Goal: Find specific fact: Find specific page/section

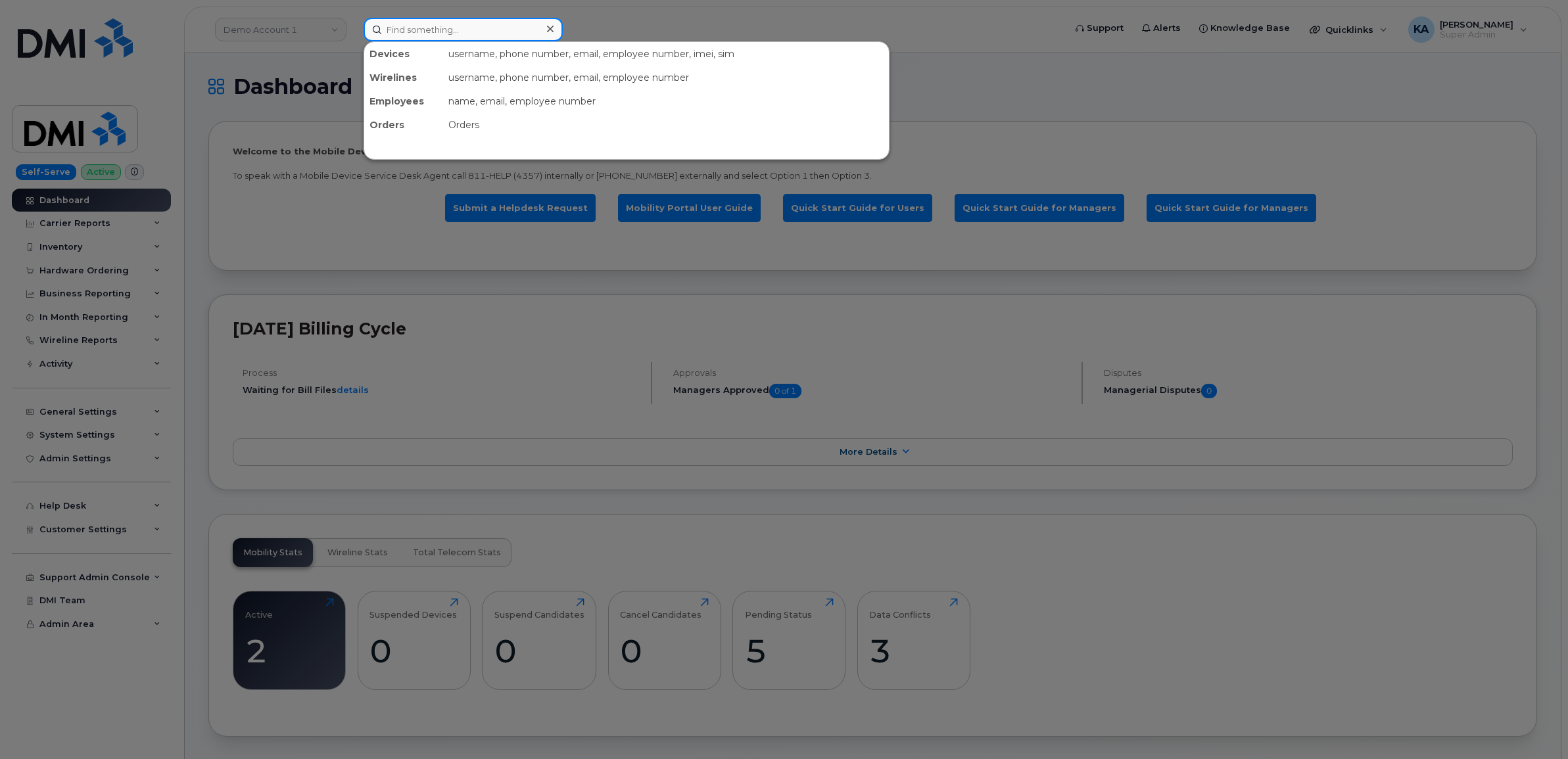
click at [393, 30] on input at bounding box center [463, 30] width 199 height 24
paste input "5064787865"
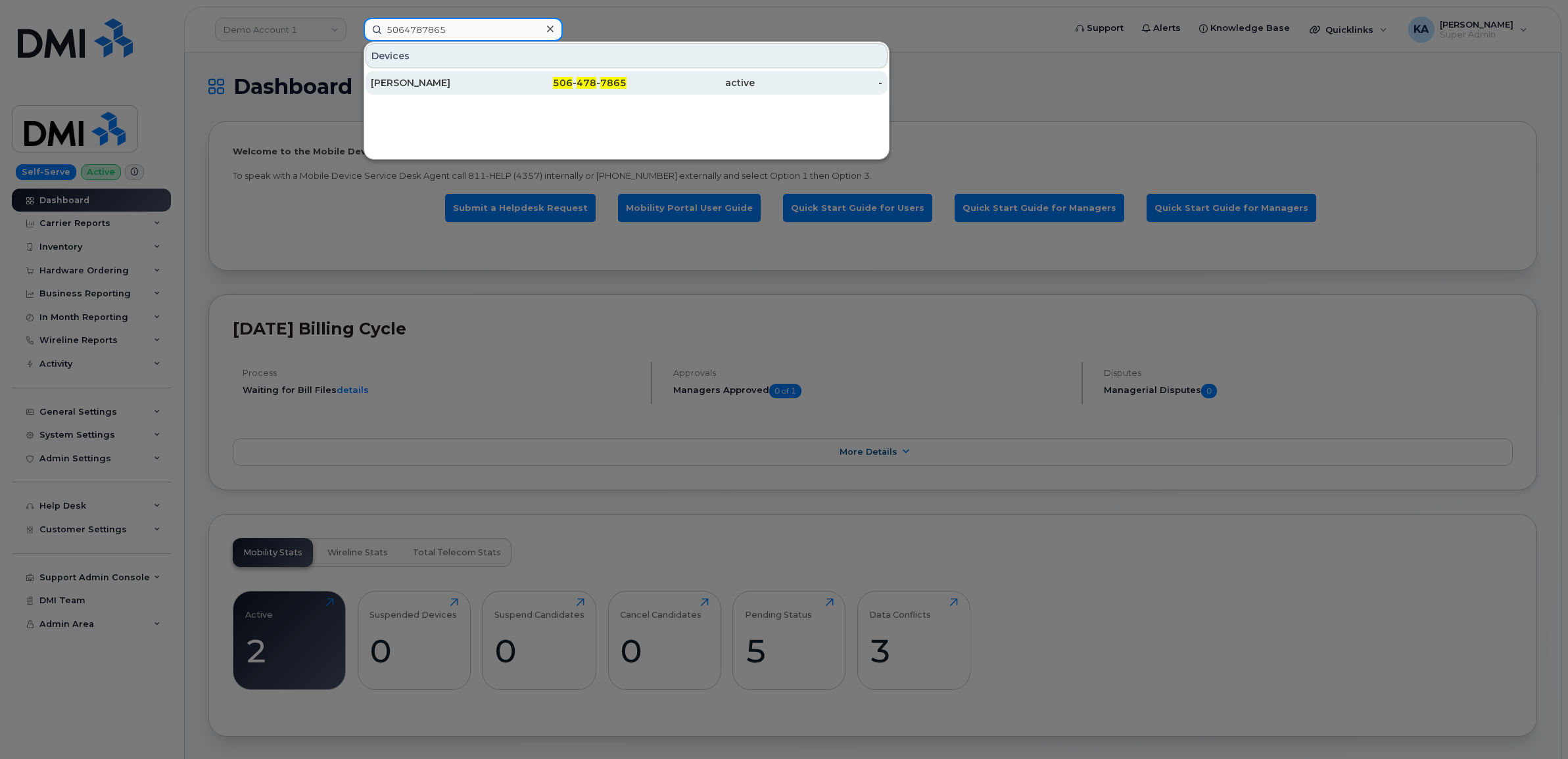
type input "5064787865"
click at [396, 84] on div "Shannon Hanley" at bounding box center [435, 83] width 128 height 13
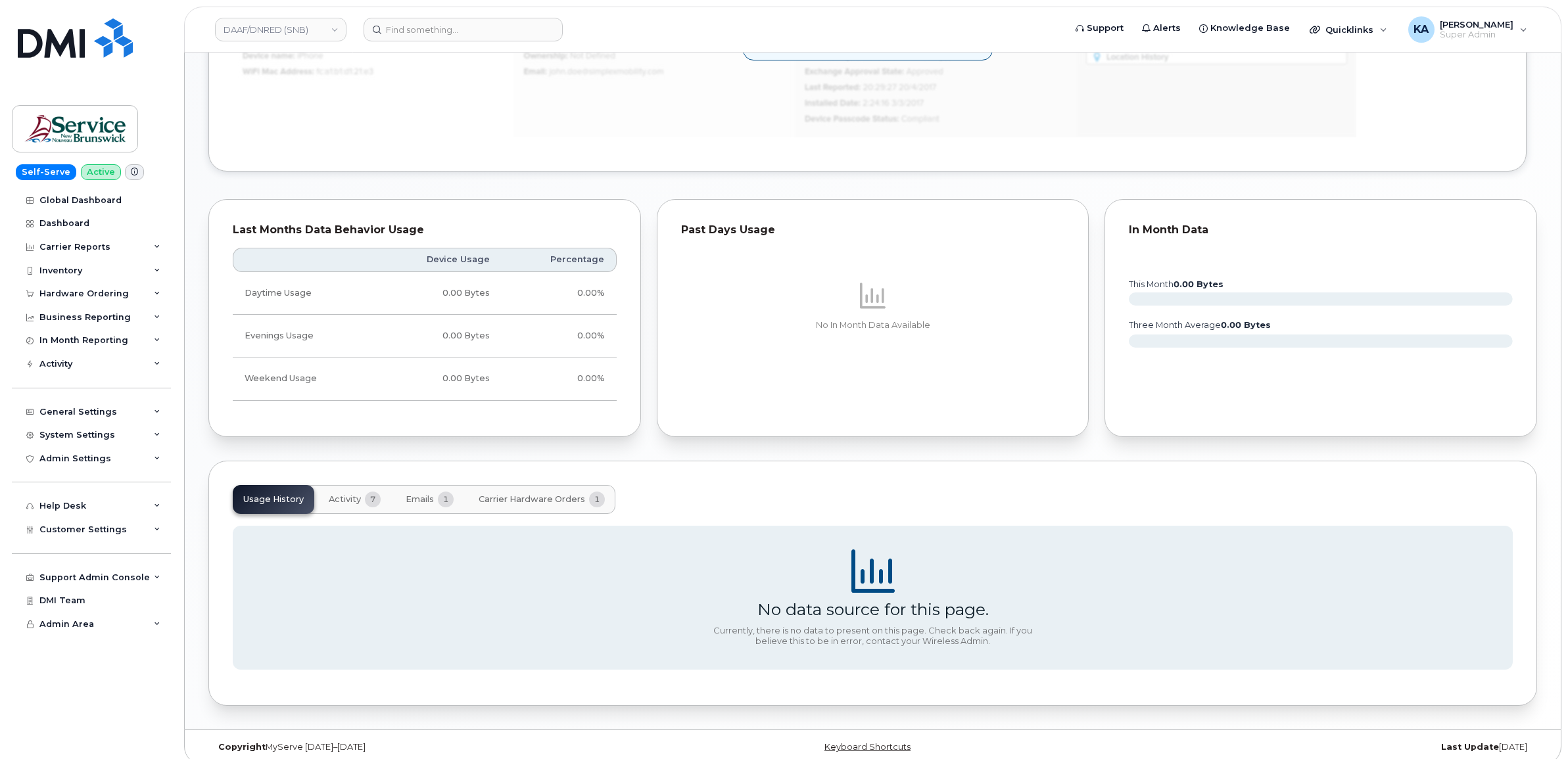
scroll to position [818, 0]
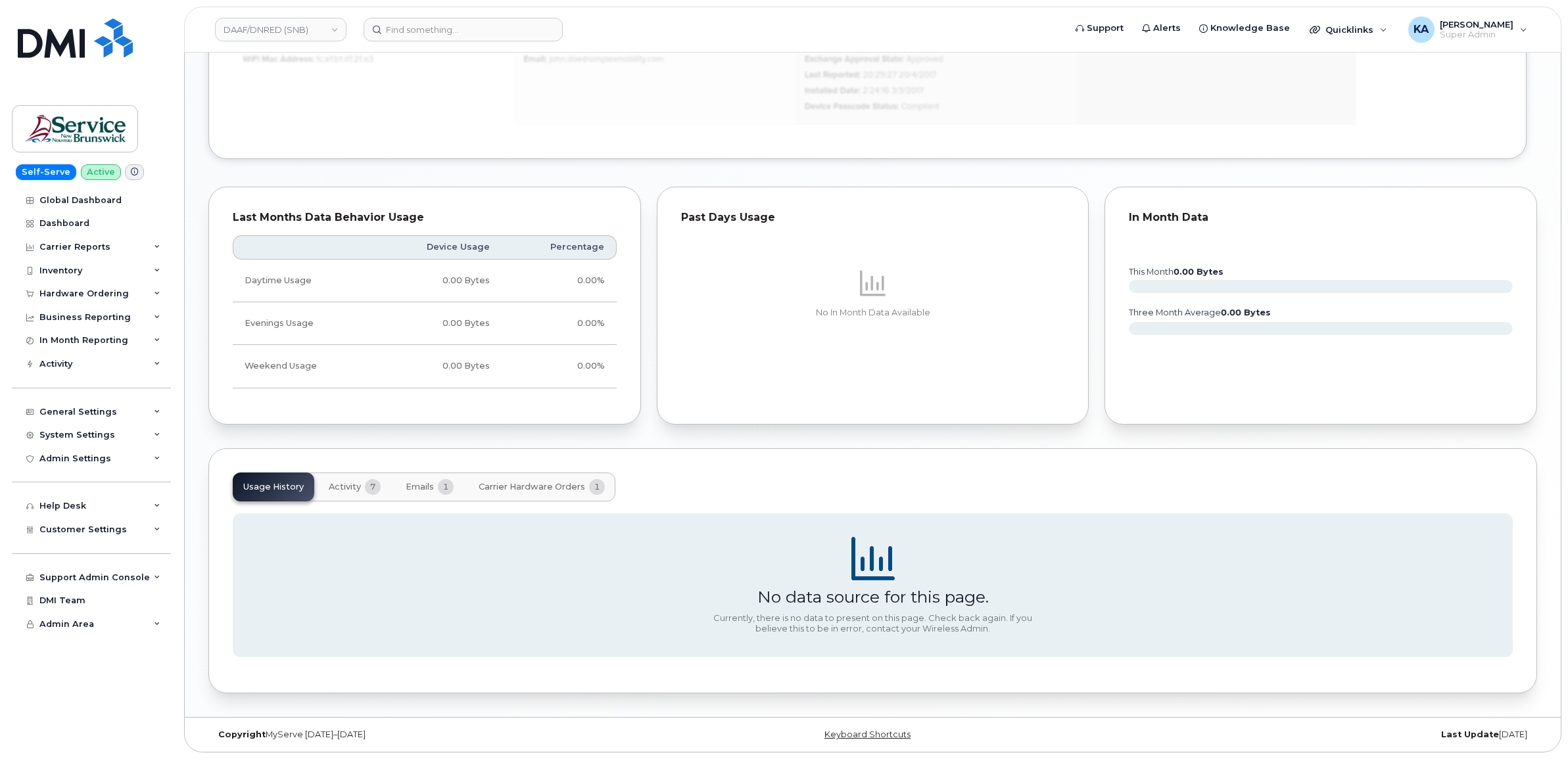
click at [349, 484] on span "Activity" at bounding box center [345, 487] width 32 height 11
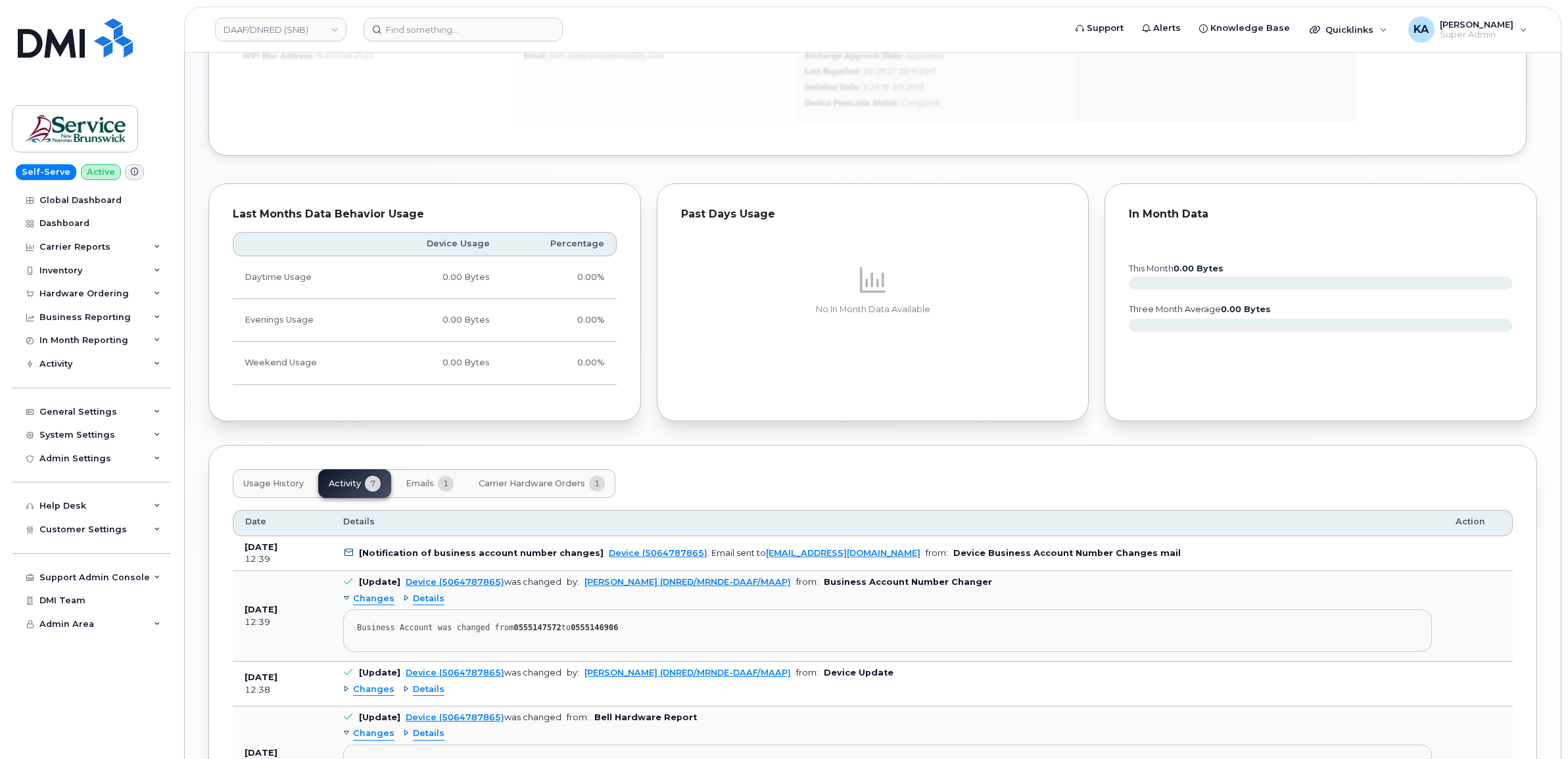
click at [413, 481] on span "Emails" at bounding box center [420, 484] width 28 height 11
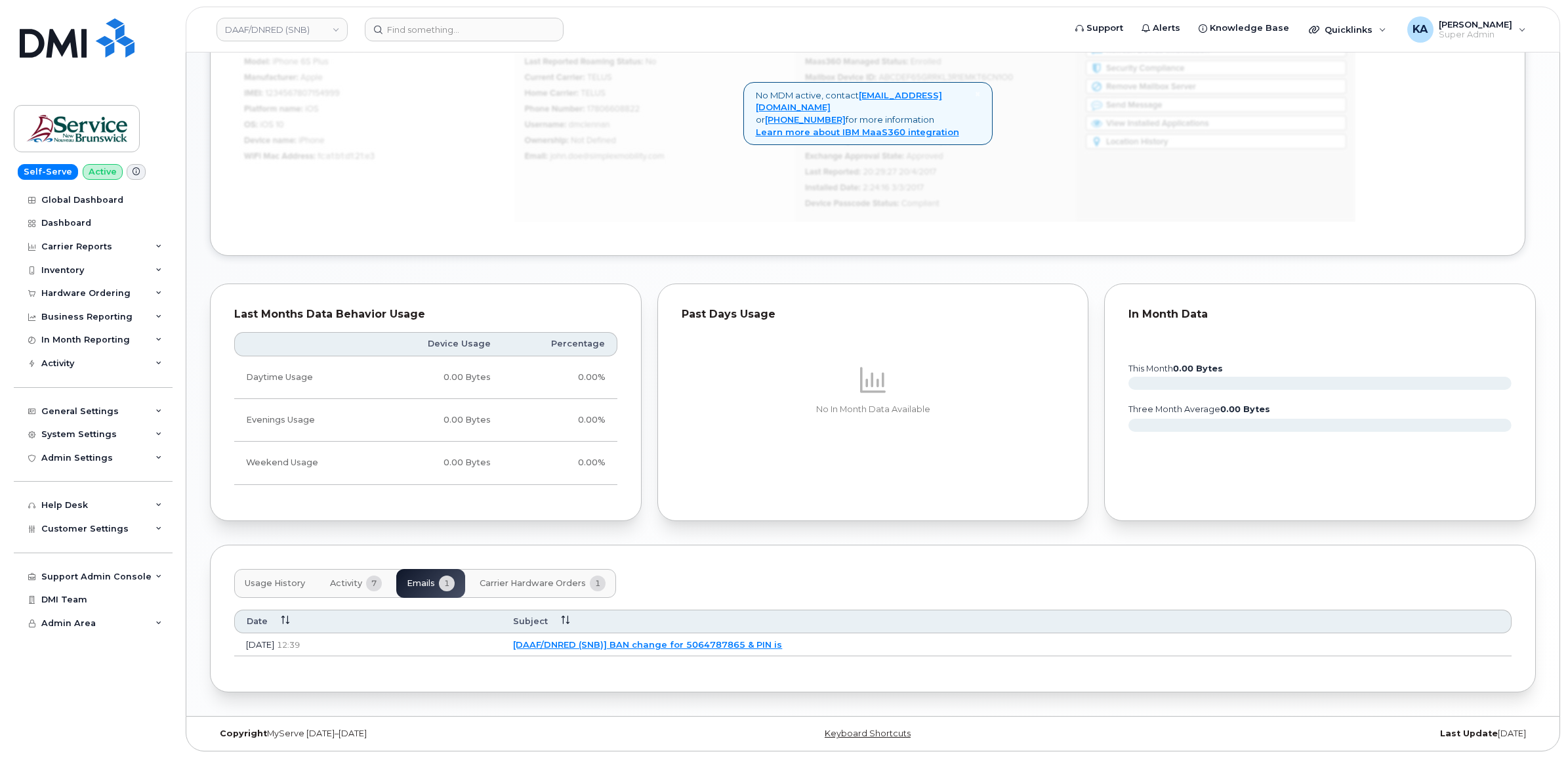
scroll to position [720, 0]
click at [640, 641] on link "[DAAF/DNRED (SNB)] BAN change for 5064787865 & PIN is" at bounding box center [646, 645] width 269 height 11
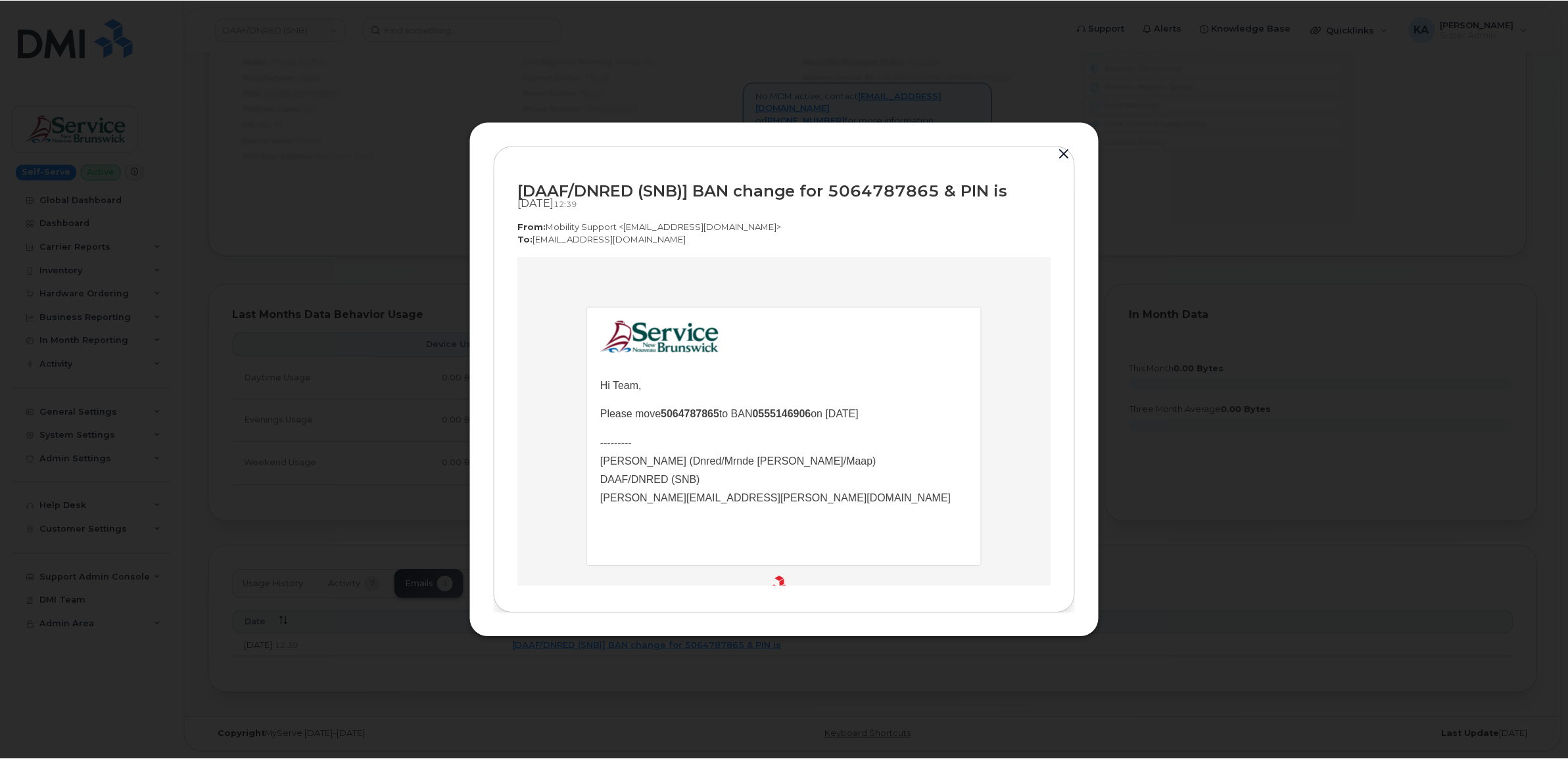
scroll to position [0, 0]
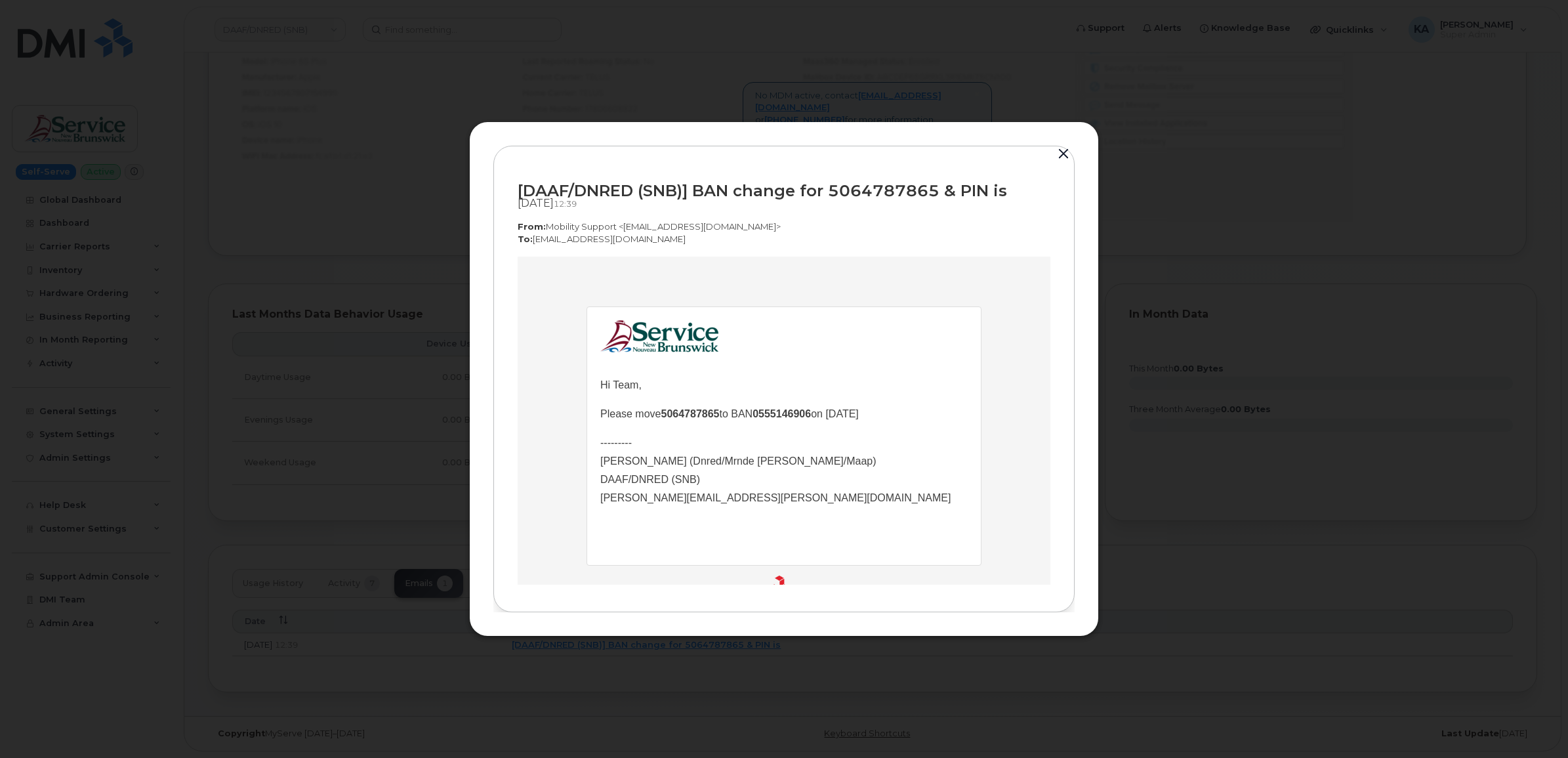
click at [1064, 152] on button "button" at bounding box center [1064, 154] width 20 height 18
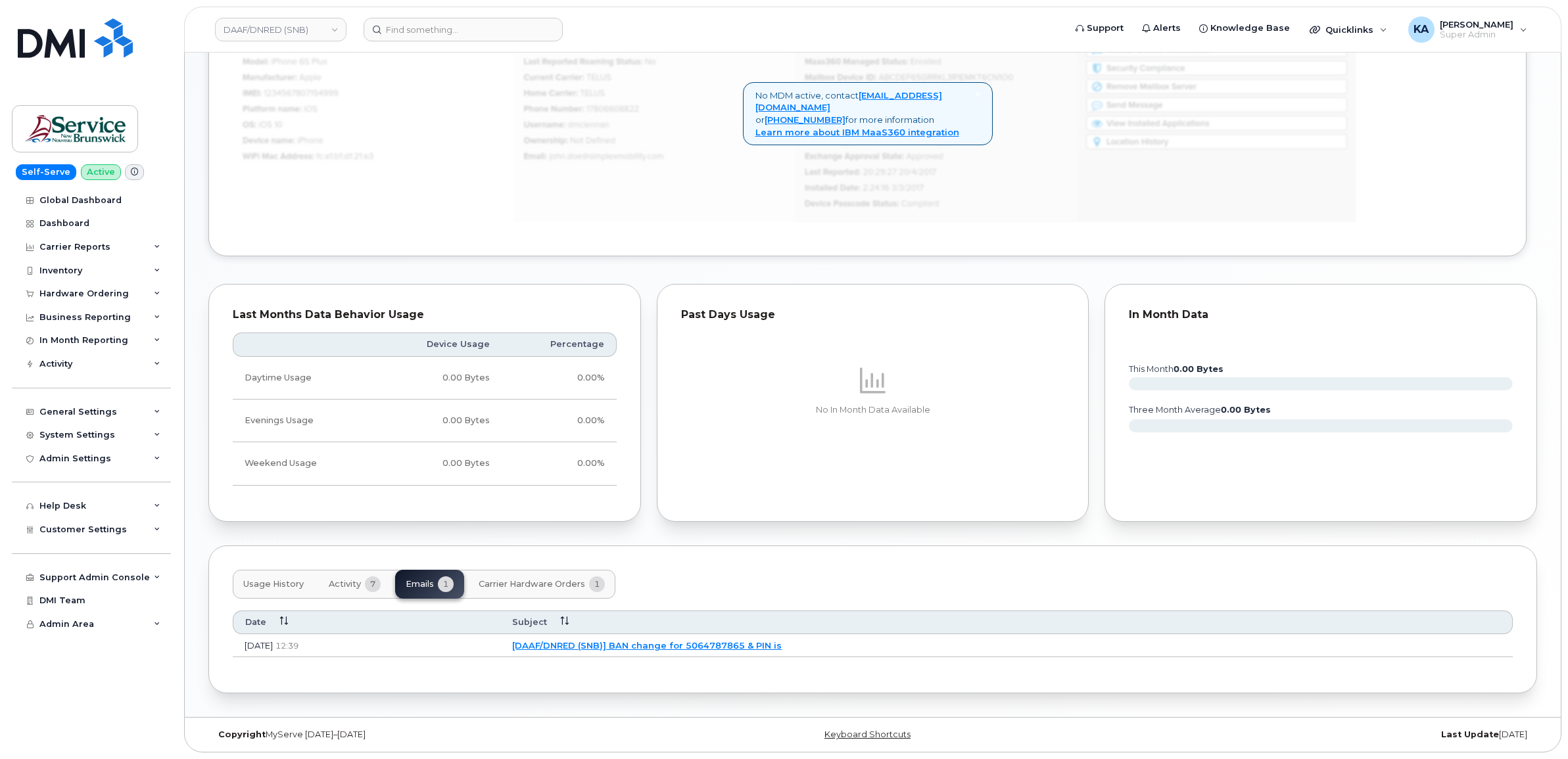
click at [359, 574] on button "Activity 7" at bounding box center [355, 585] width 73 height 29
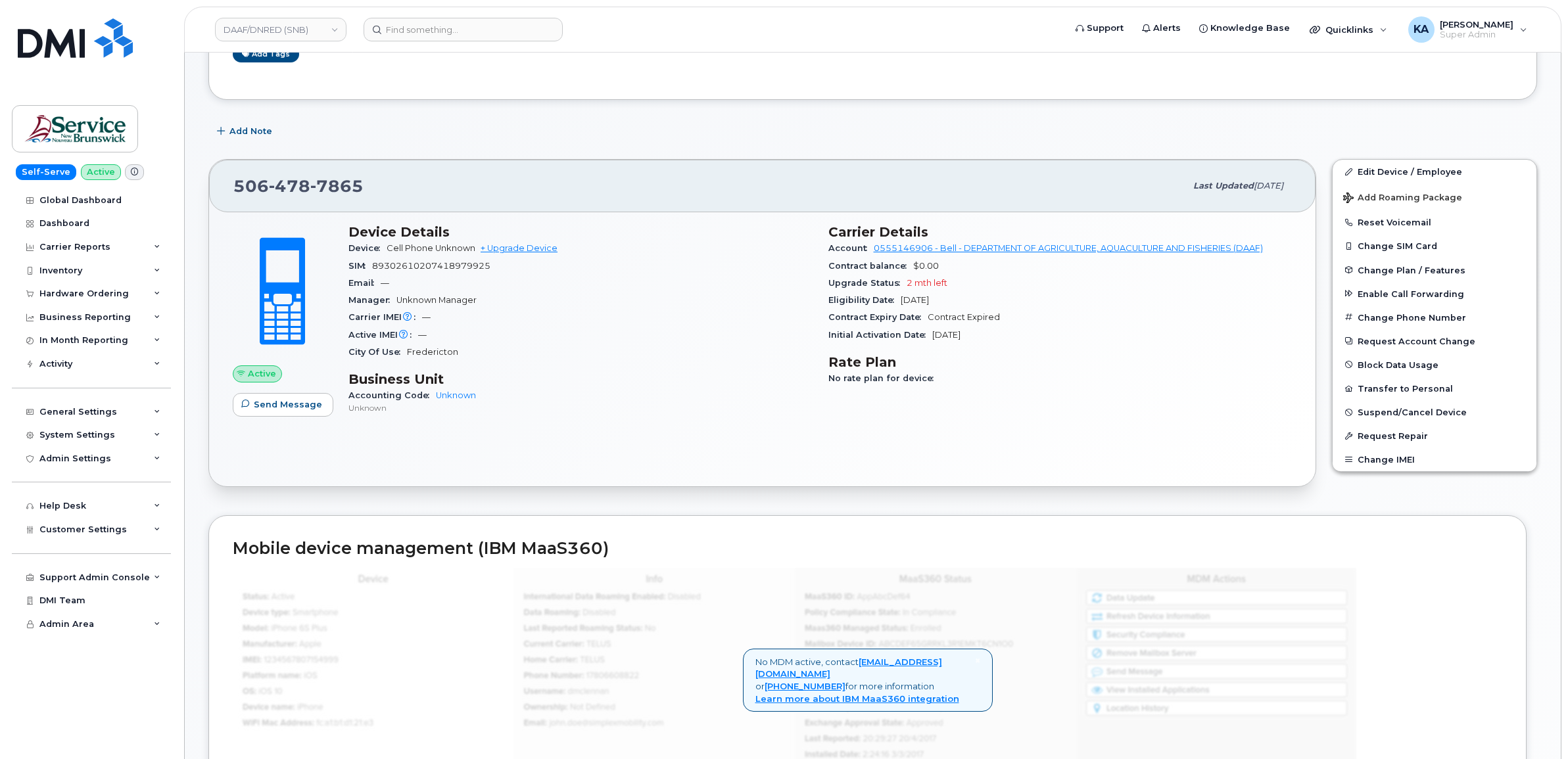
scroll to position [146, 0]
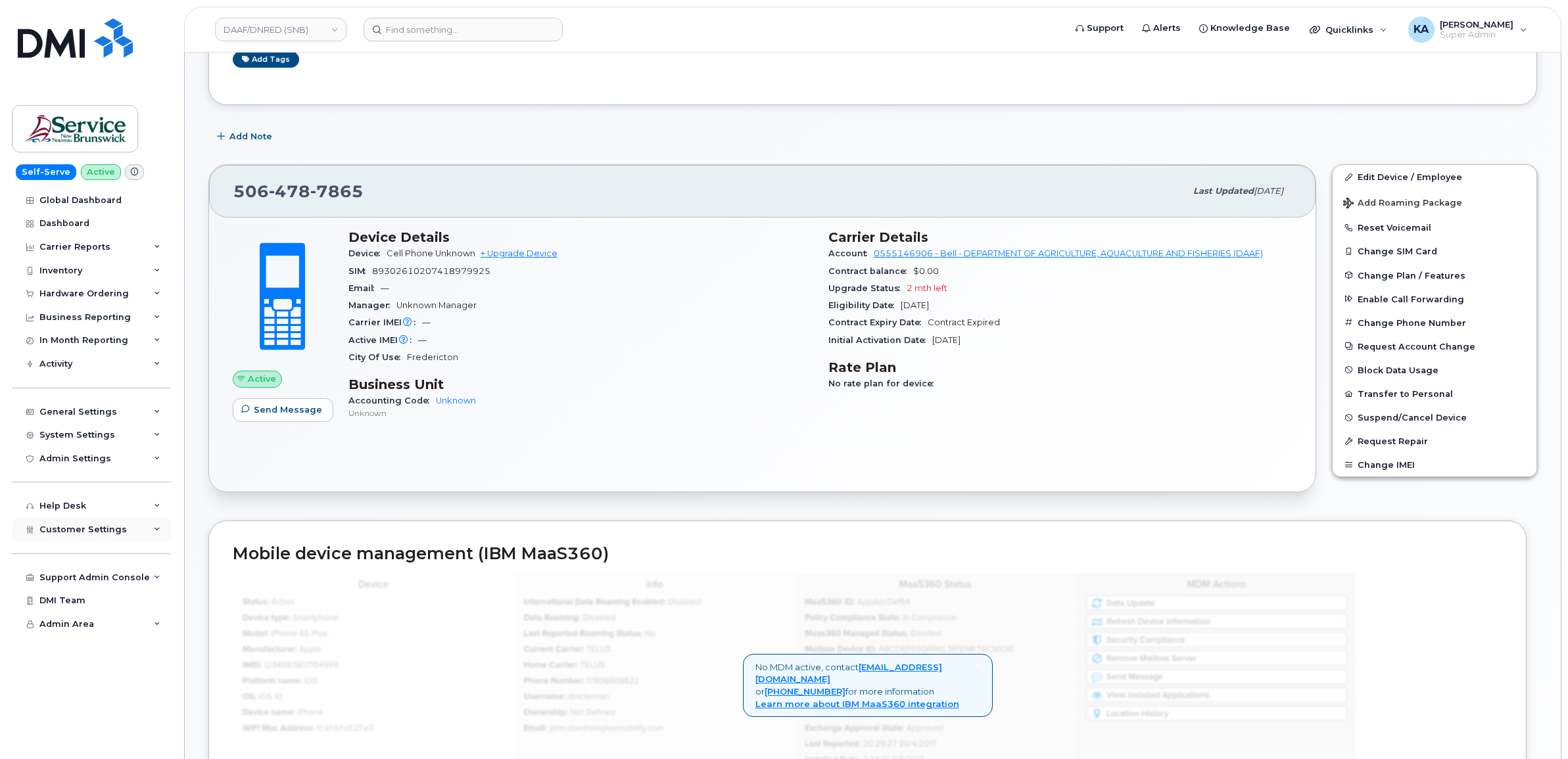
click at [50, 534] on span "Customer Settings" at bounding box center [83, 529] width 87 height 10
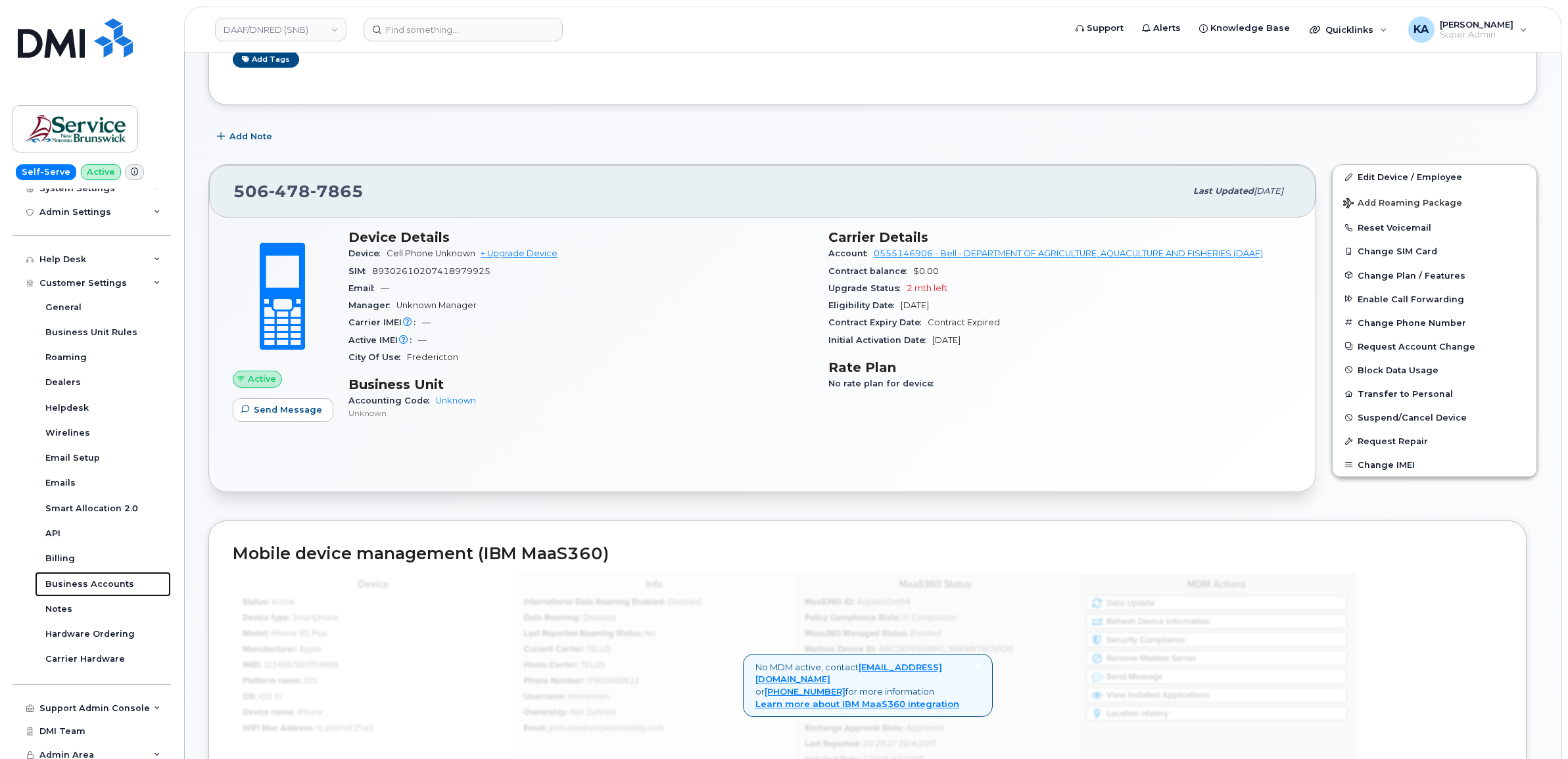
scroll to position [0, 0]
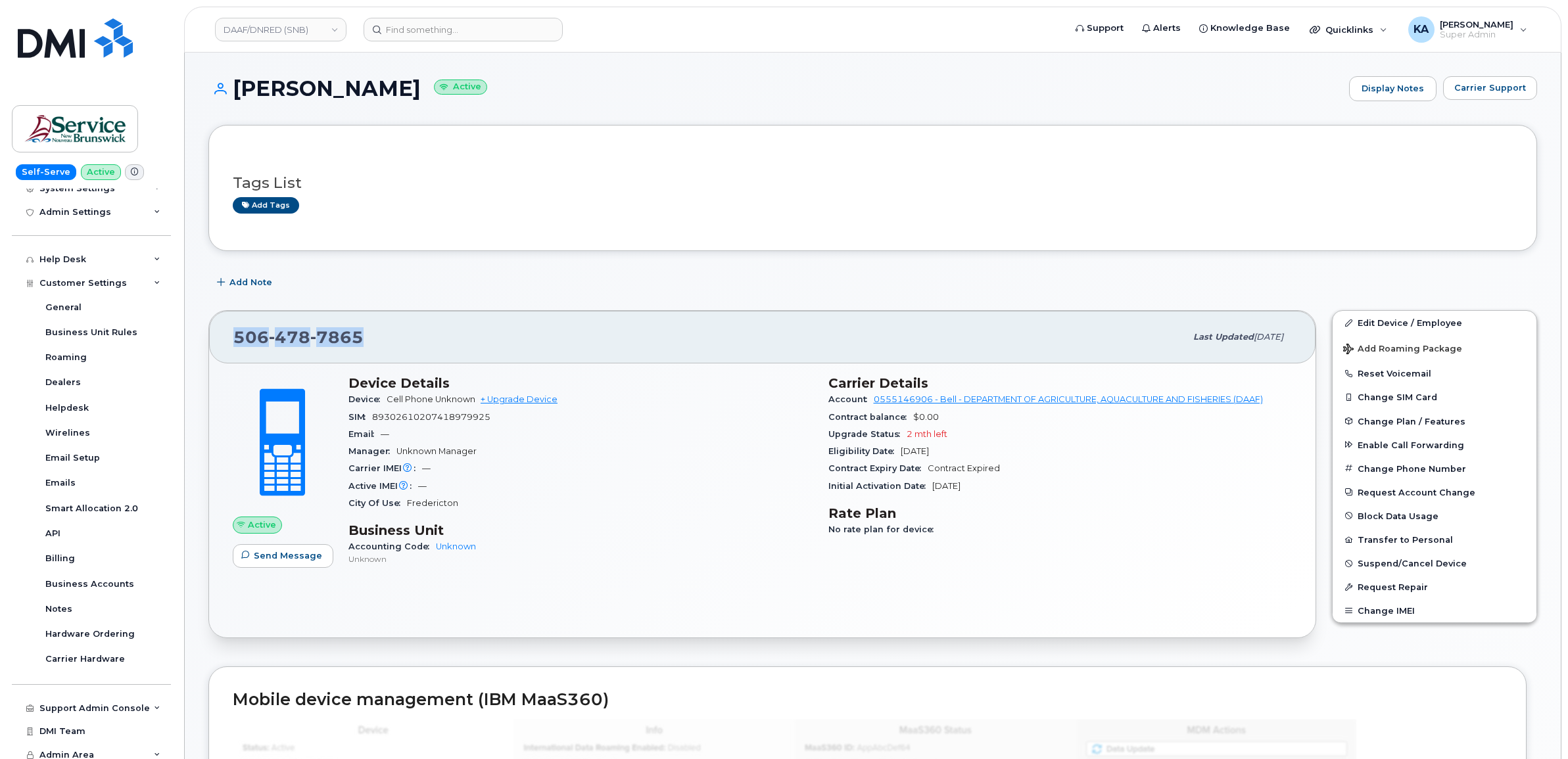
drag, startPoint x: 365, startPoint y: 343, endPoint x: 237, endPoint y: 342, distance: 128.0
click at [237, 342] on div "506 478 7865" at bounding box center [710, 337] width 952 height 28
copy span "506 478 7865"
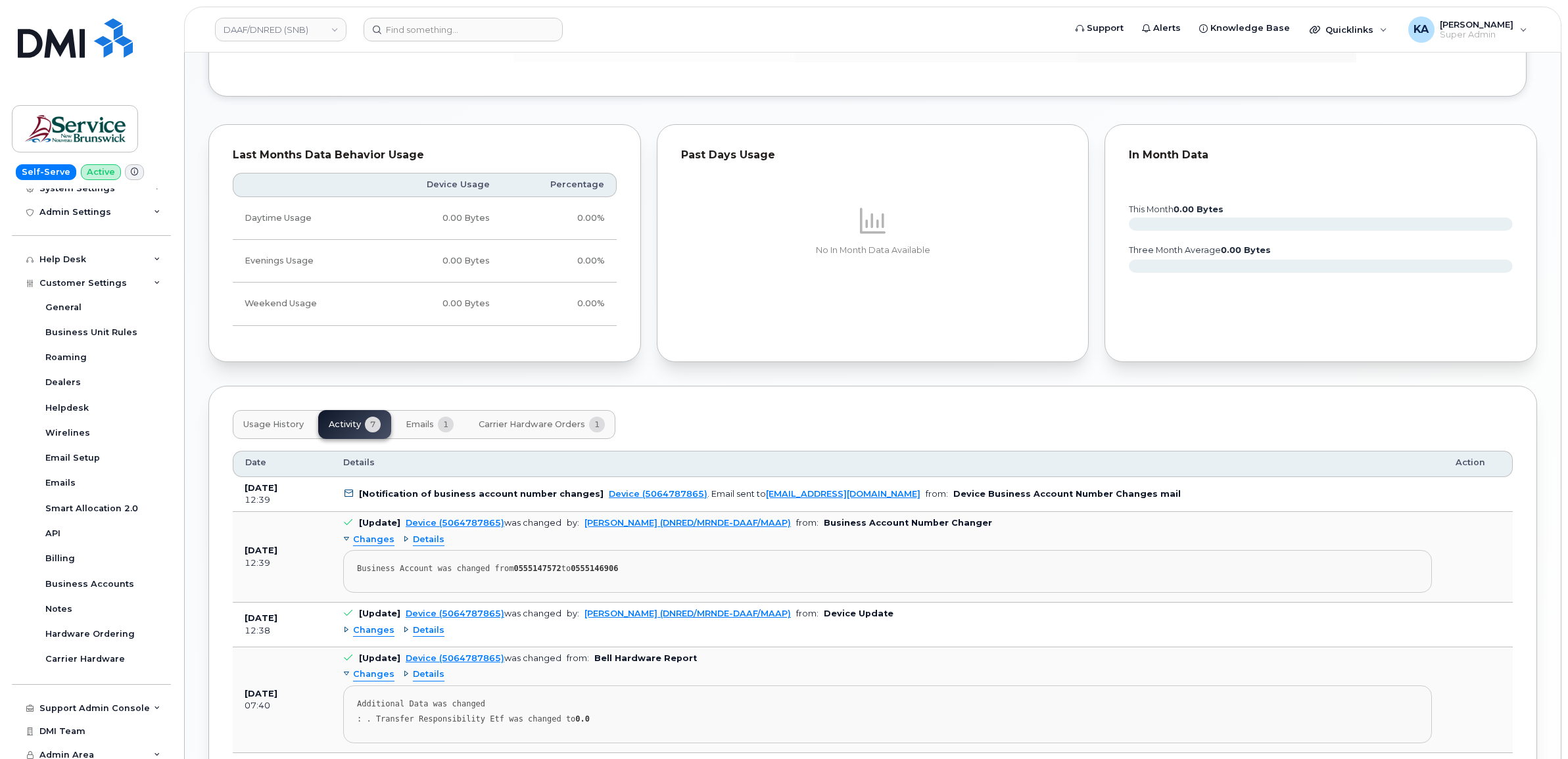
scroll to position [904, 0]
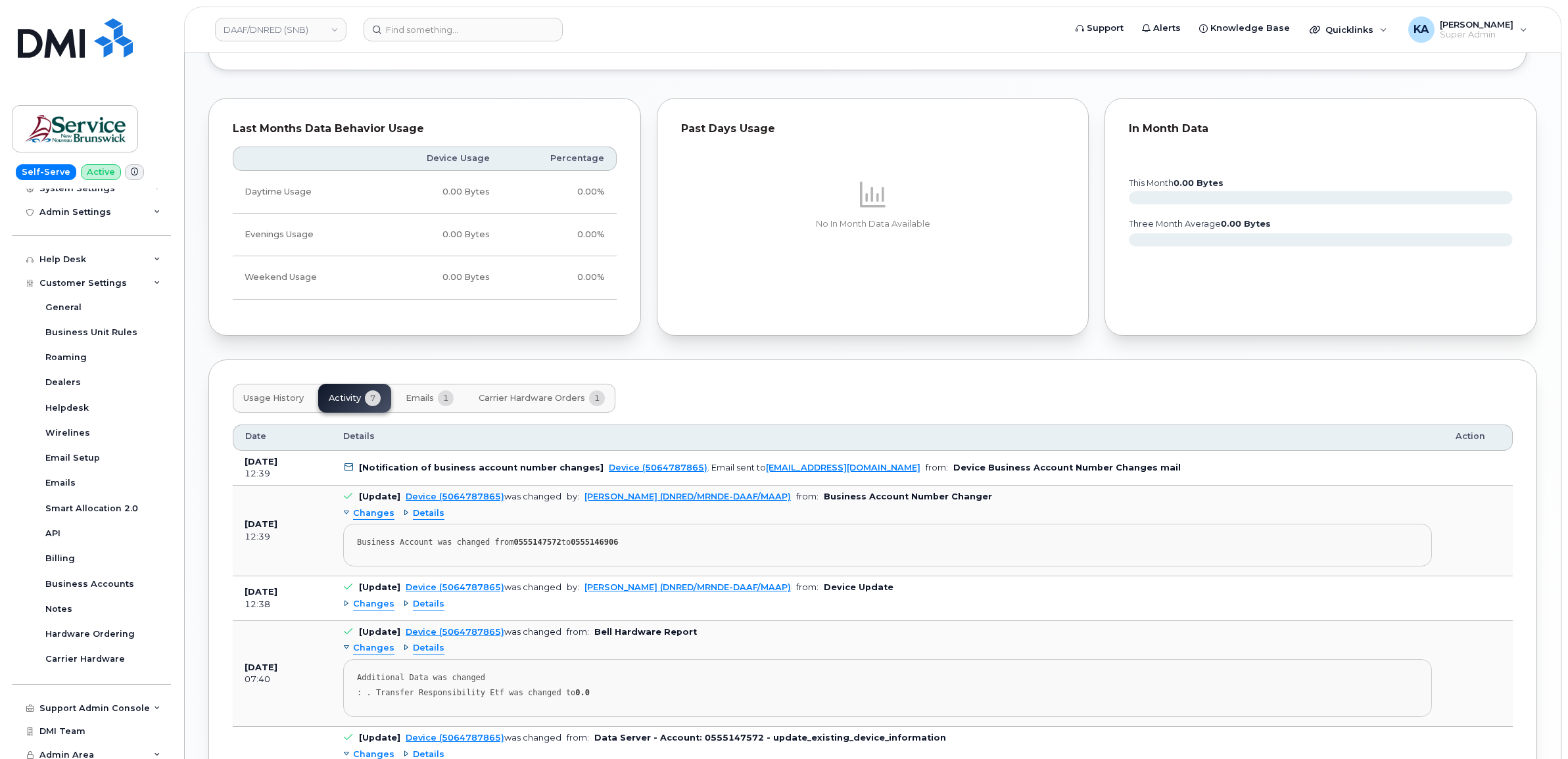
click at [427, 399] on span "Emails" at bounding box center [420, 399] width 28 height 11
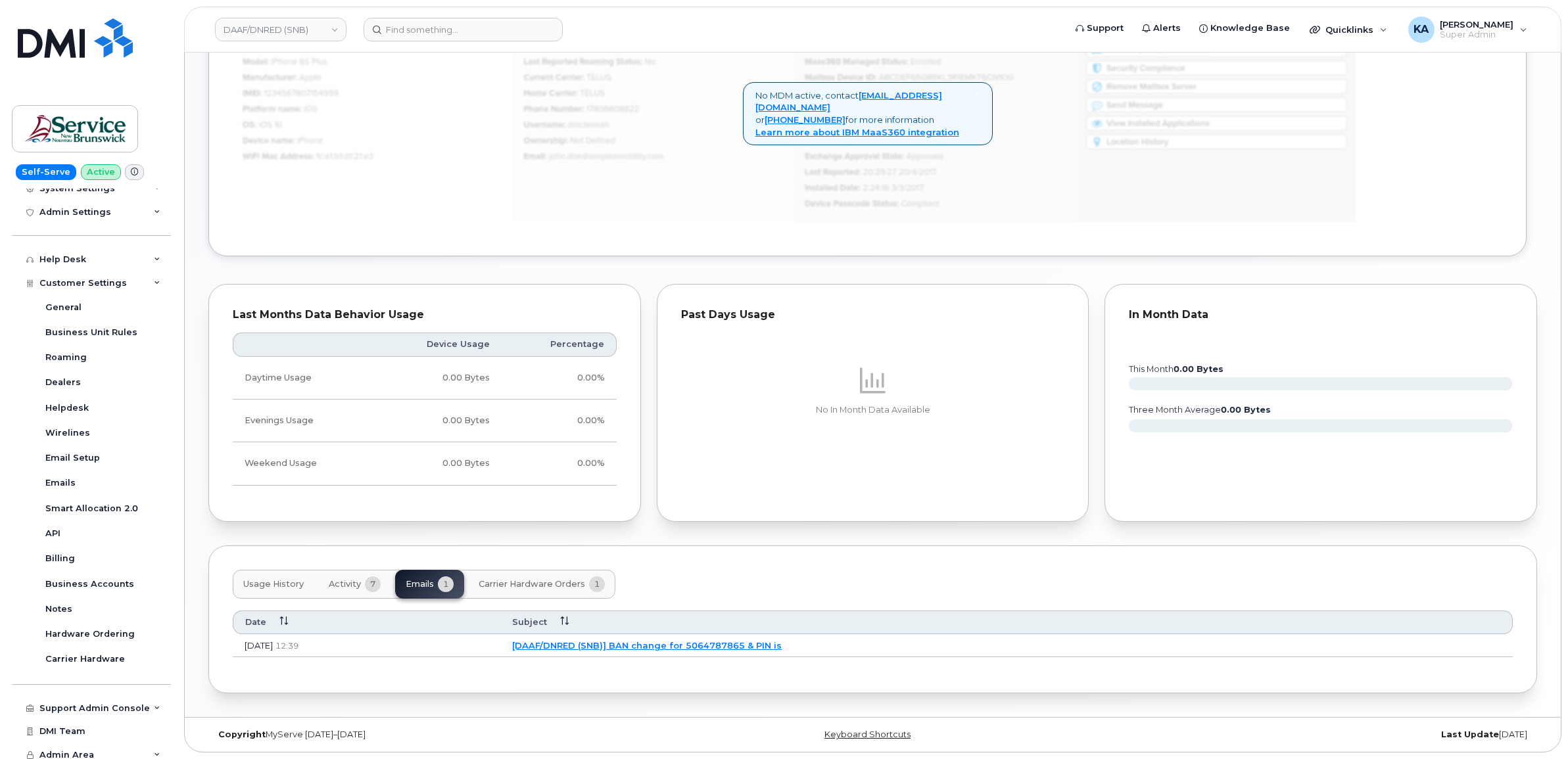
click at [659, 644] on link "[DAAF/DNRED (SNB)] BAN change for 5064787865 & PIN is" at bounding box center [647, 645] width 269 height 11
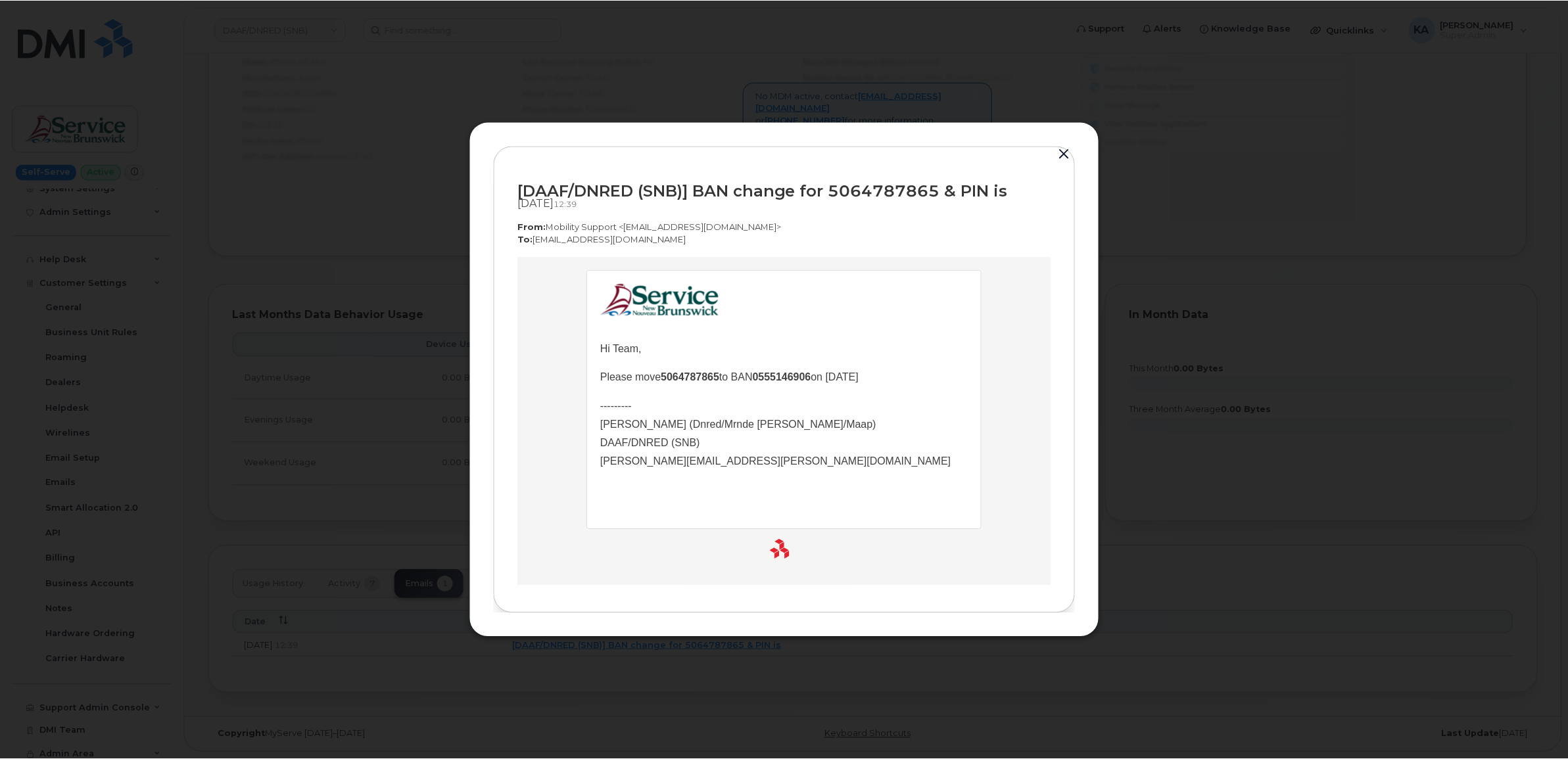
scroll to position [0, 0]
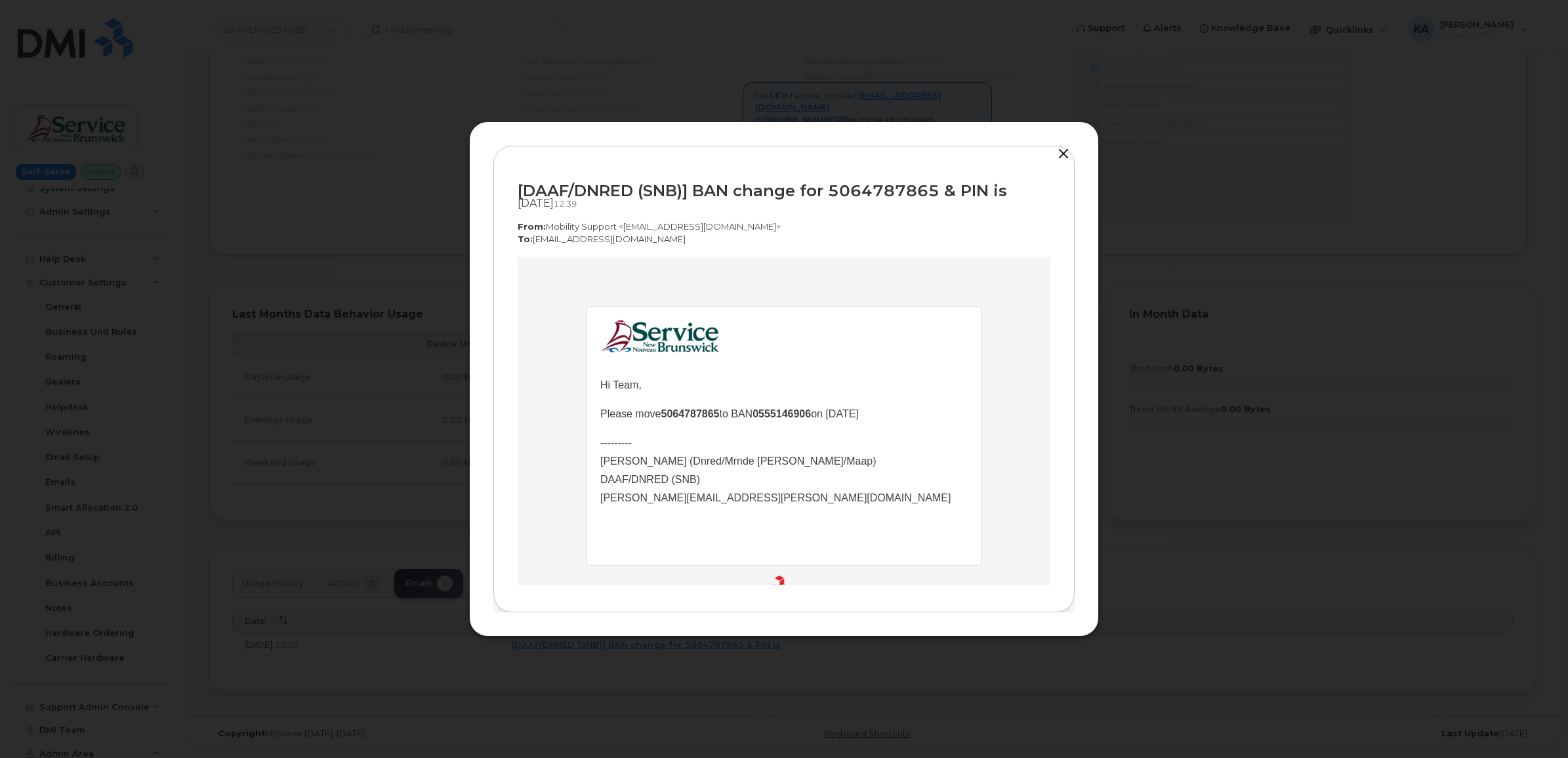
drag, startPoint x: 1061, startPoint y: 152, endPoint x: 1040, endPoint y: 153, distance: 21.0
click at [1061, 152] on button "button" at bounding box center [1064, 154] width 20 height 18
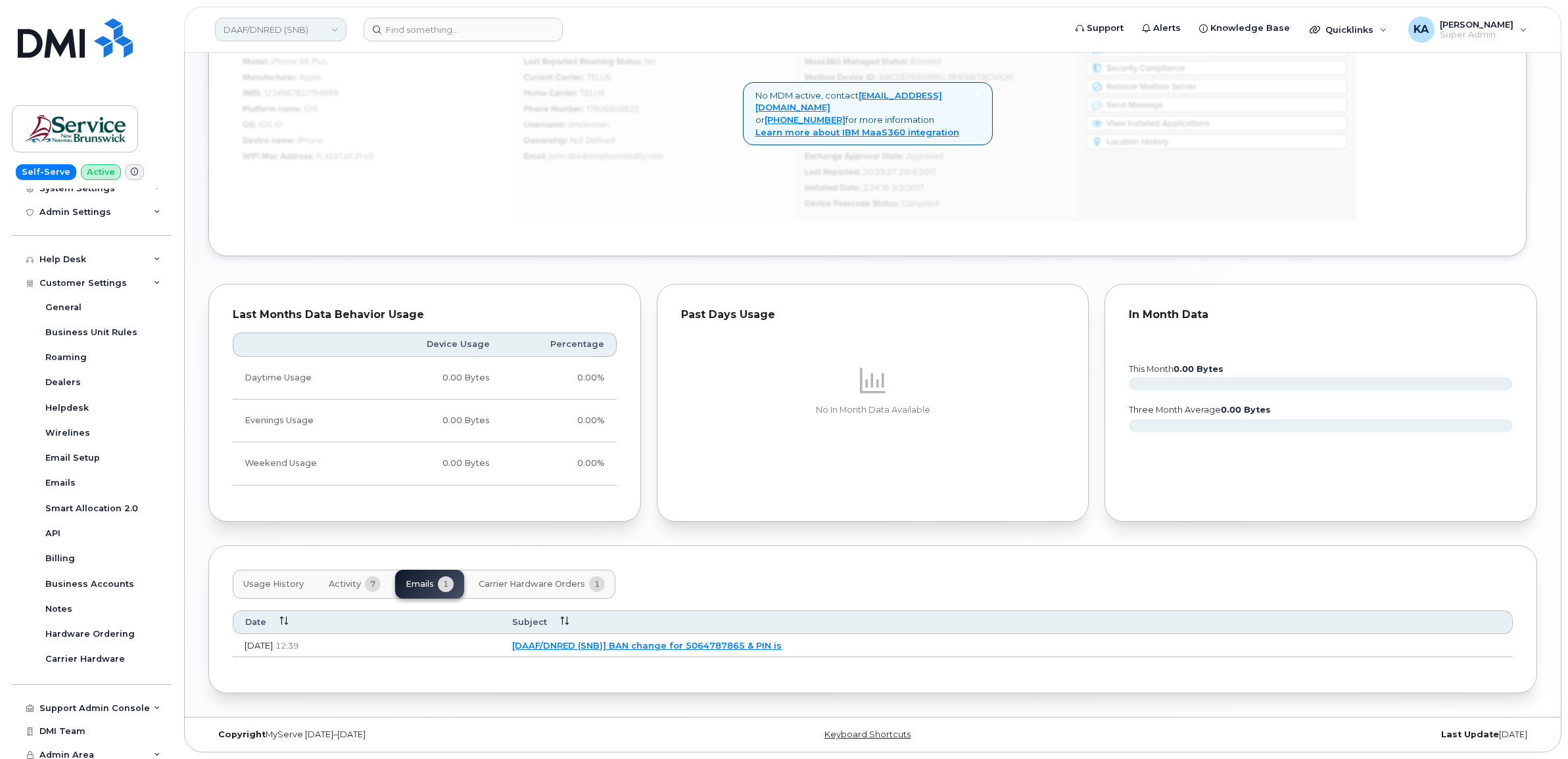
click at [263, 31] on link "DAAF/DNRED (SNB)" at bounding box center [281, 30] width 131 height 24
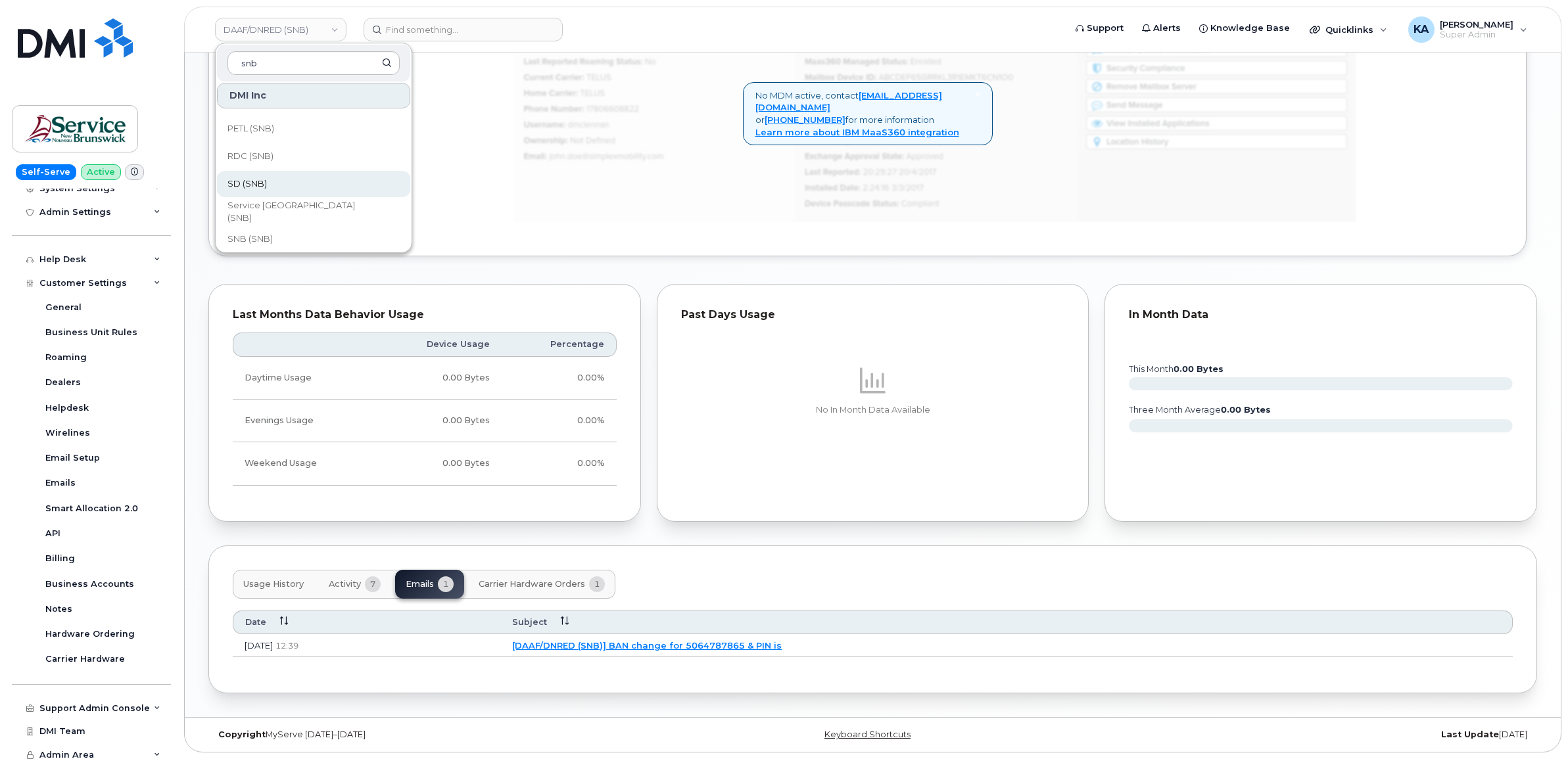
type input "snb"
click at [261, 176] on link "SD (SNB)" at bounding box center [314, 184] width 193 height 26
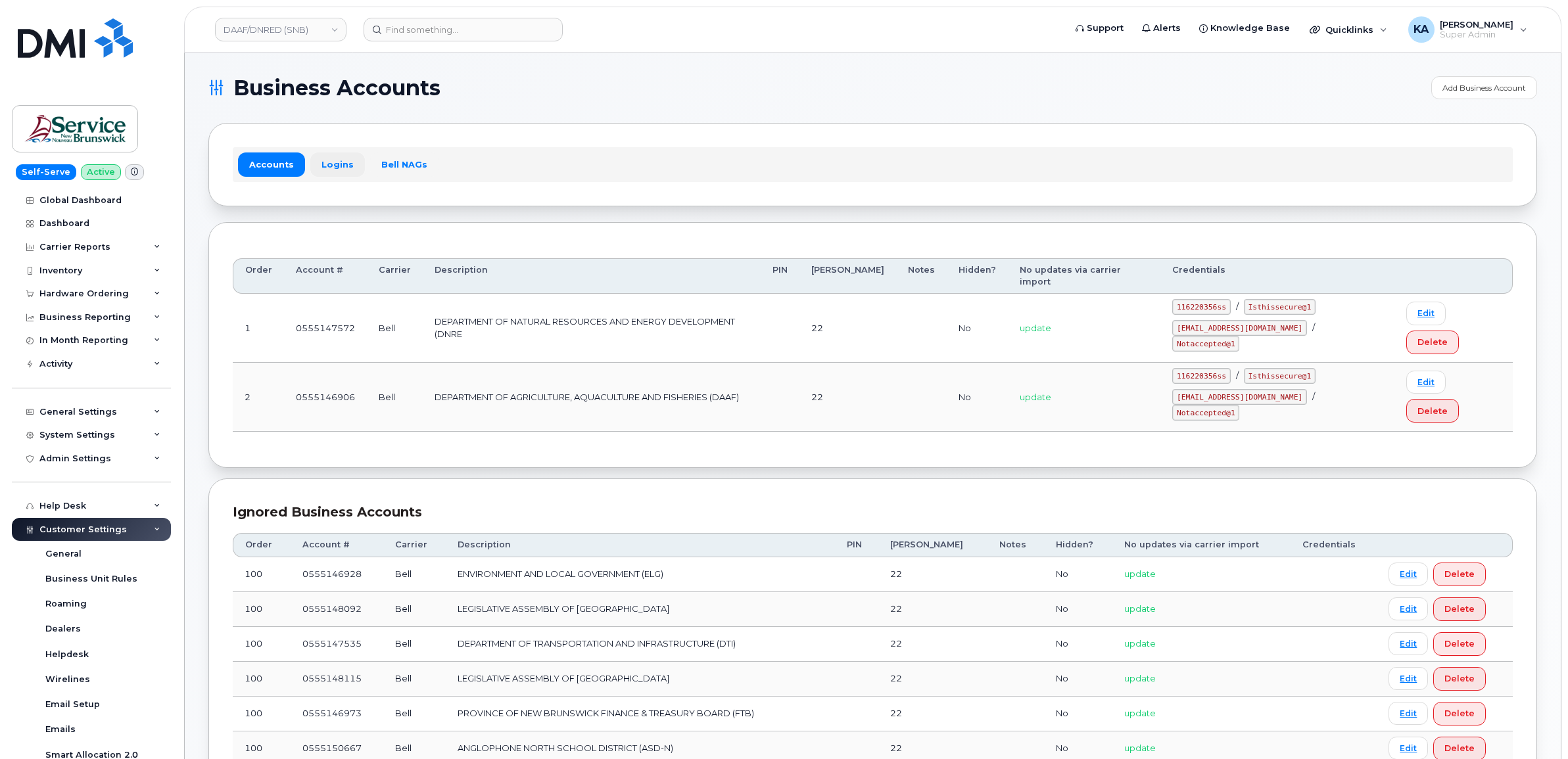
click at [335, 163] on link "Logins" at bounding box center [337, 164] width 55 height 24
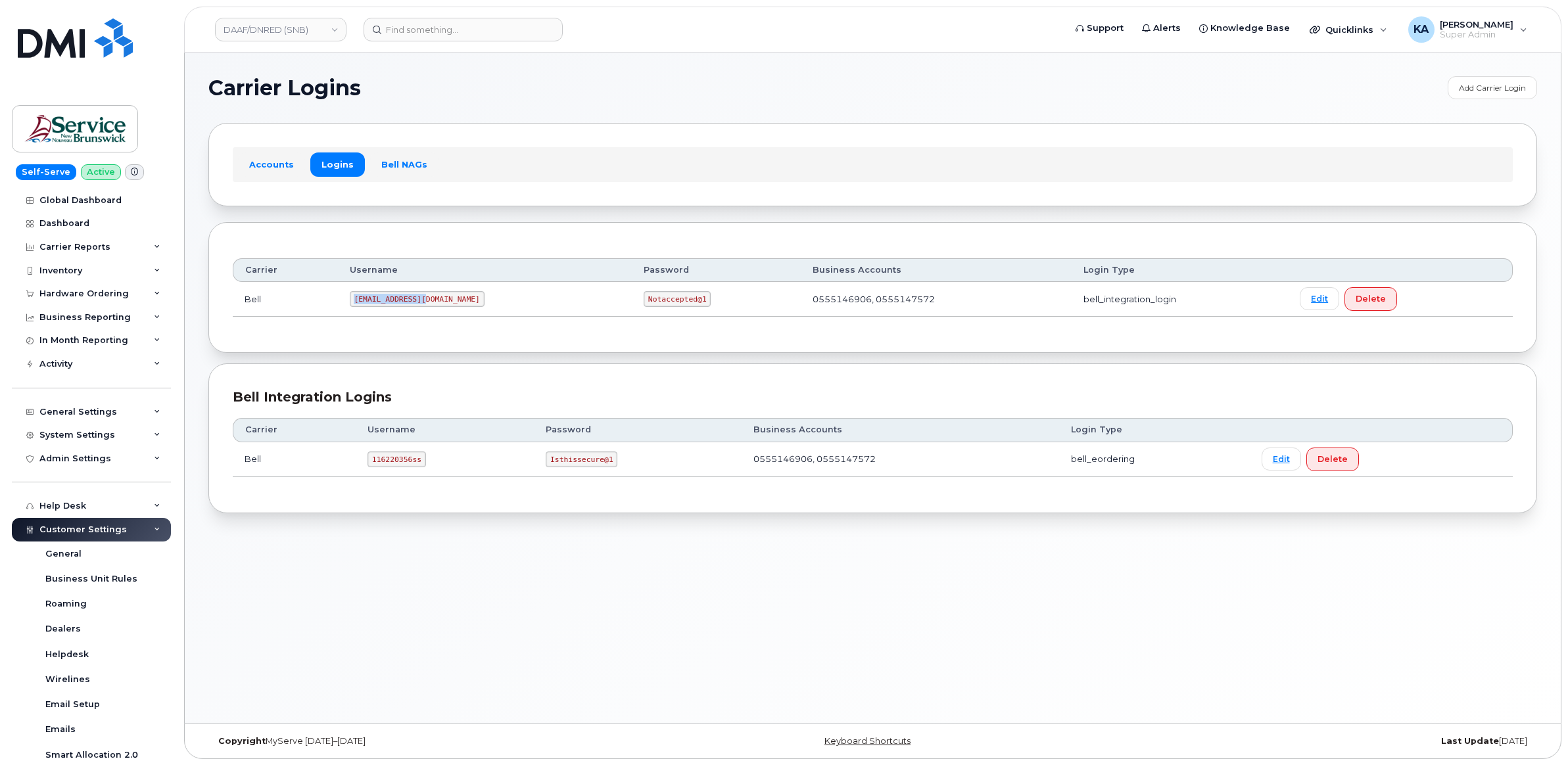
drag, startPoint x: 356, startPoint y: 301, endPoint x: 438, endPoint y: 310, distance: 82.5
click at [438, 310] on td "ms-snb@dminc.com" at bounding box center [485, 299] width 294 height 35
copy code "ms-snb@dminc.com"
drag, startPoint x: 561, startPoint y: 300, endPoint x: 632, endPoint y: 311, distance: 71.8
click at [632, 311] on td "Notaccepted@1" at bounding box center [716, 299] width 169 height 35
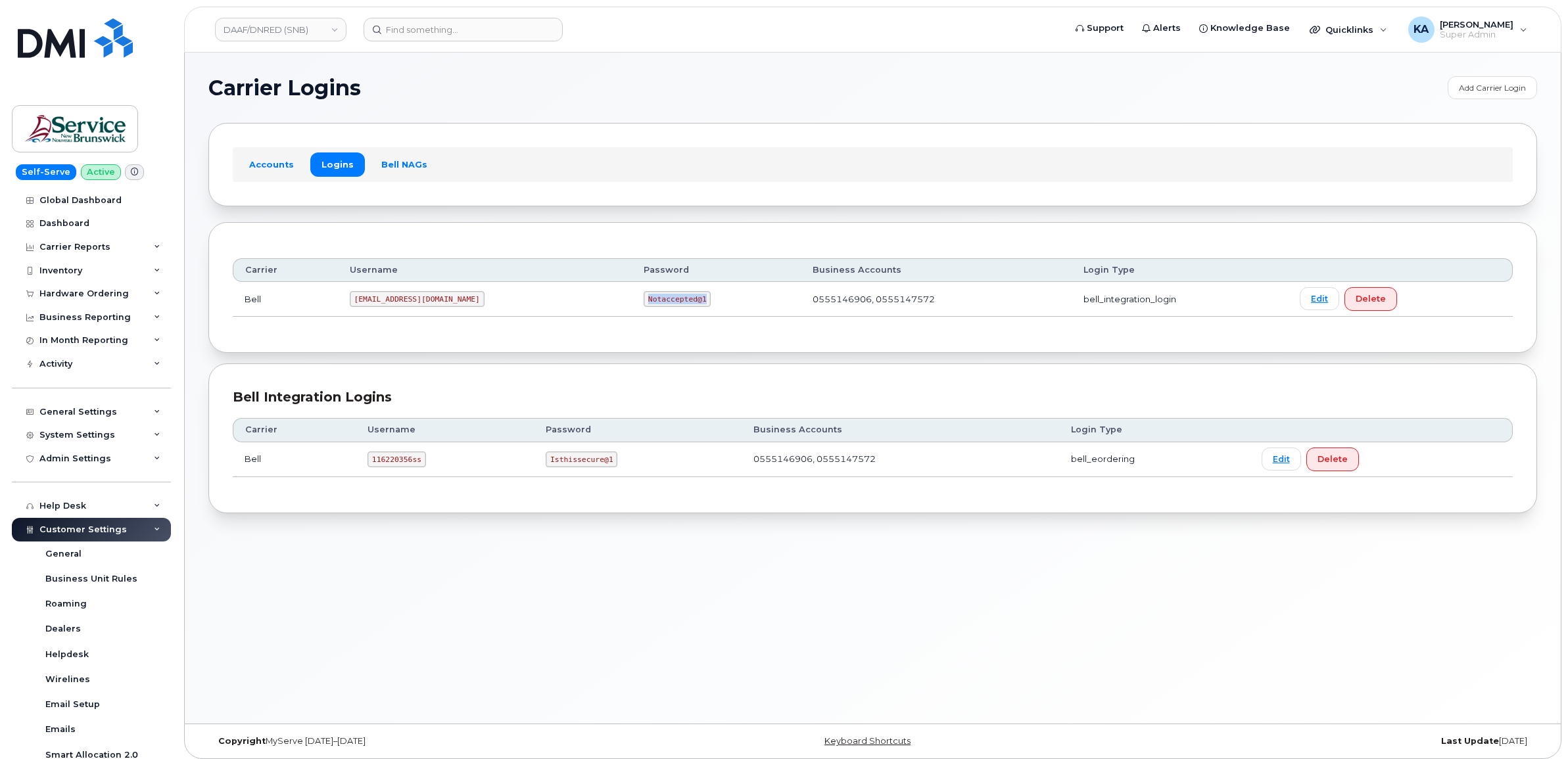
copy code "Notaccepted@1"
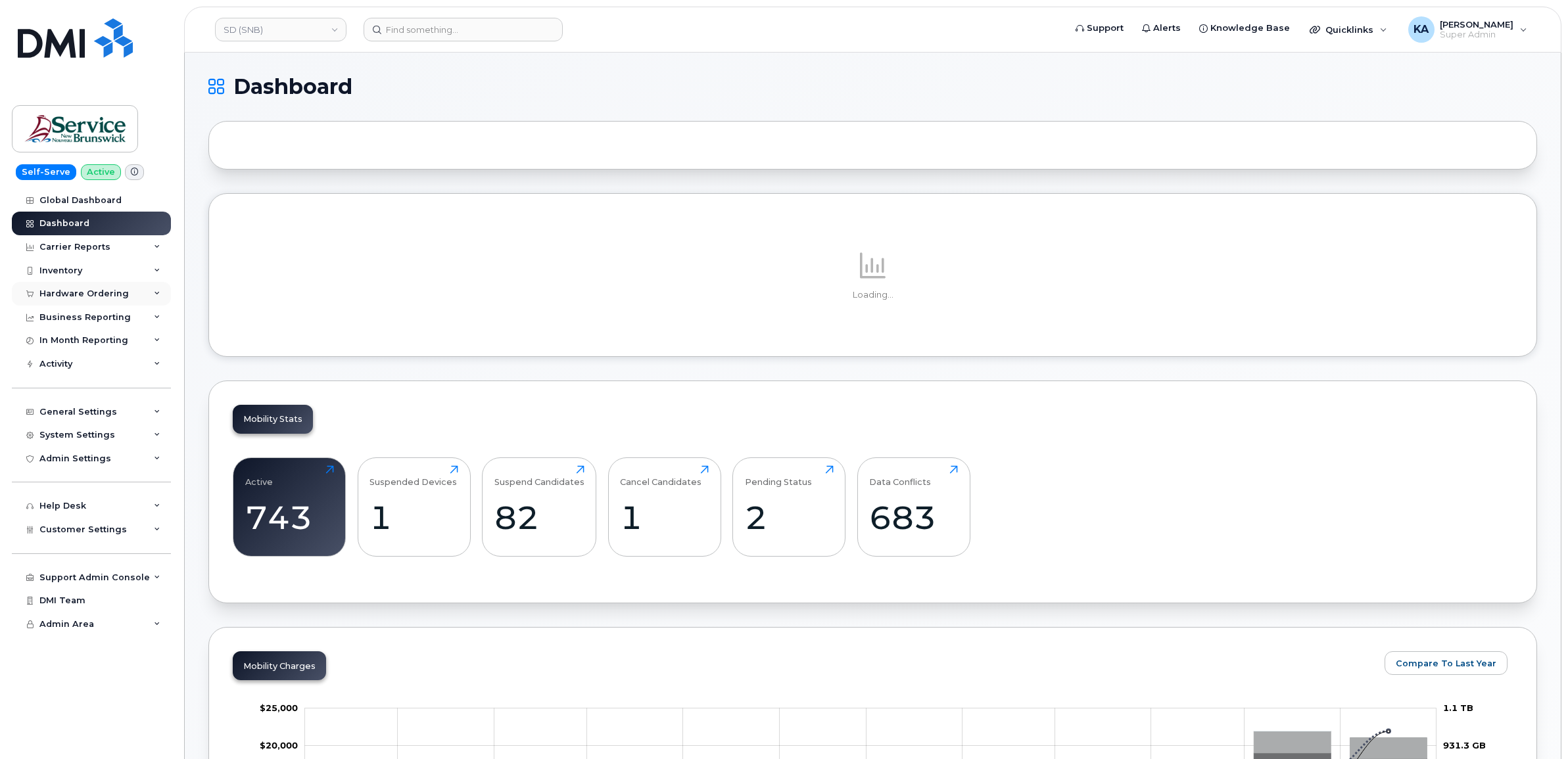
click at [100, 293] on div "Hardware Ordering" at bounding box center [84, 294] width 89 height 11
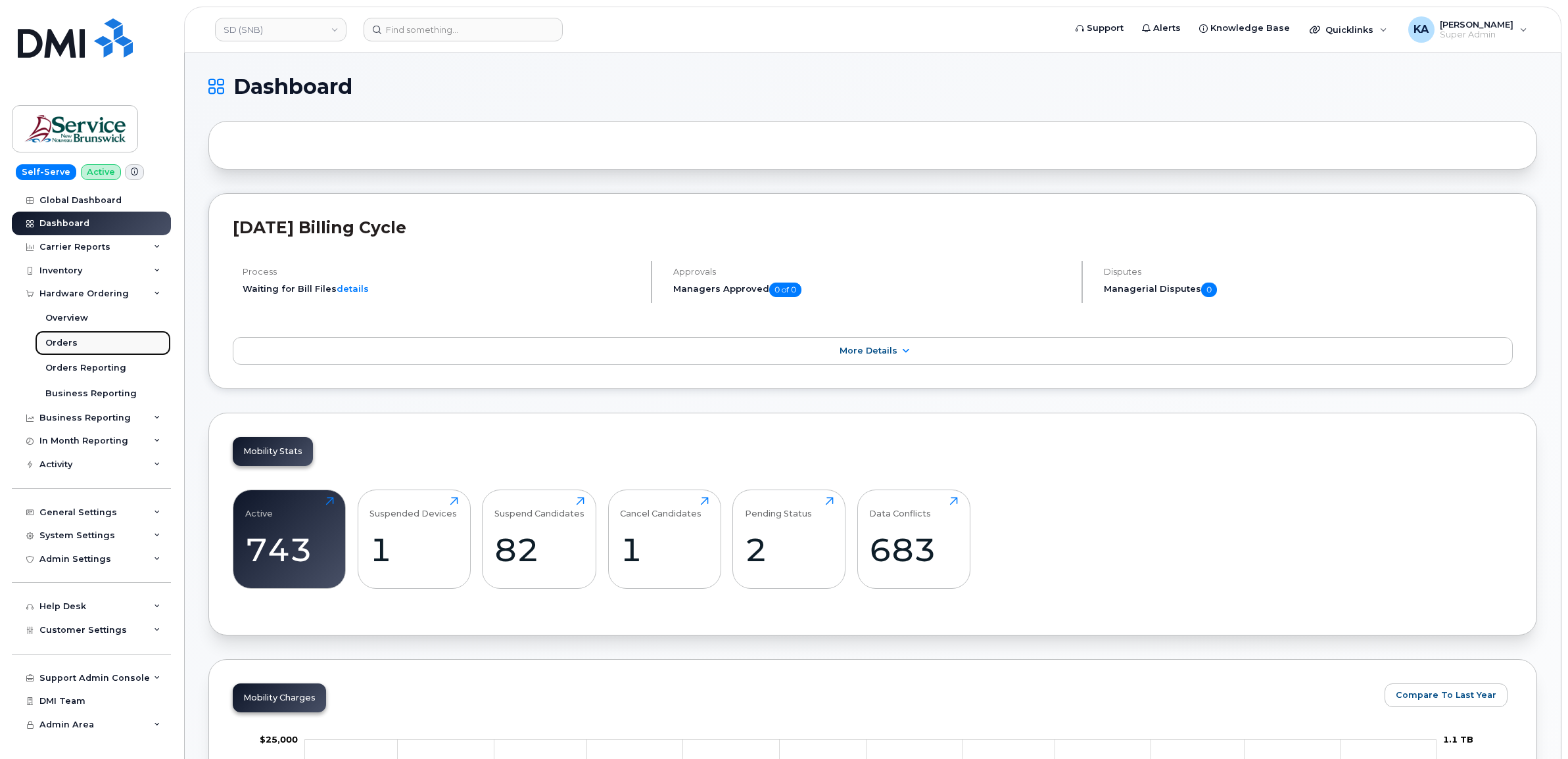
click at [65, 337] on link "Orders" at bounding box center [103, 343] width 136 height 25
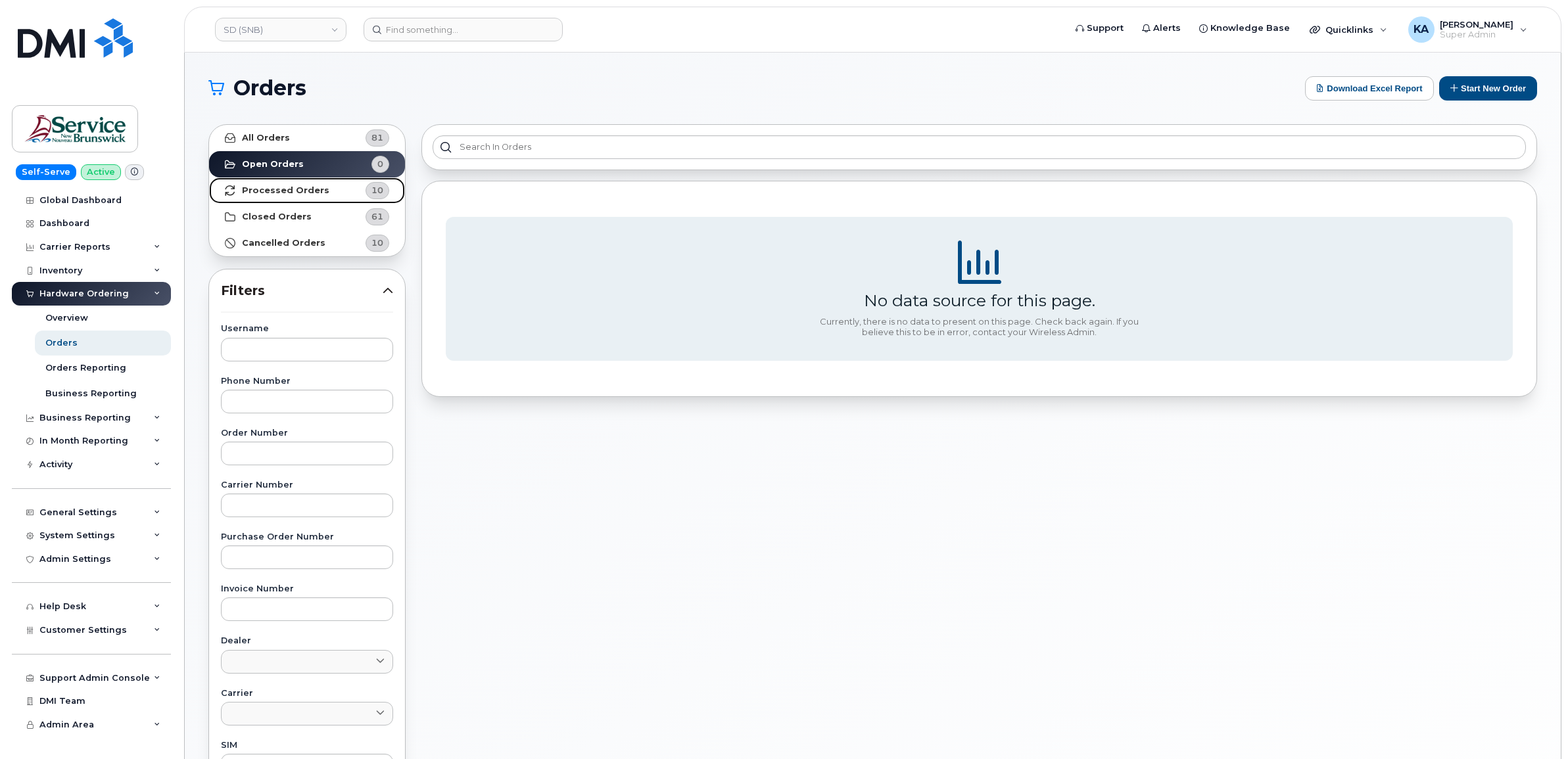
click at [281, 189] on strong "Processed Orders" at bounding box center [286, 191] width 87 height 11
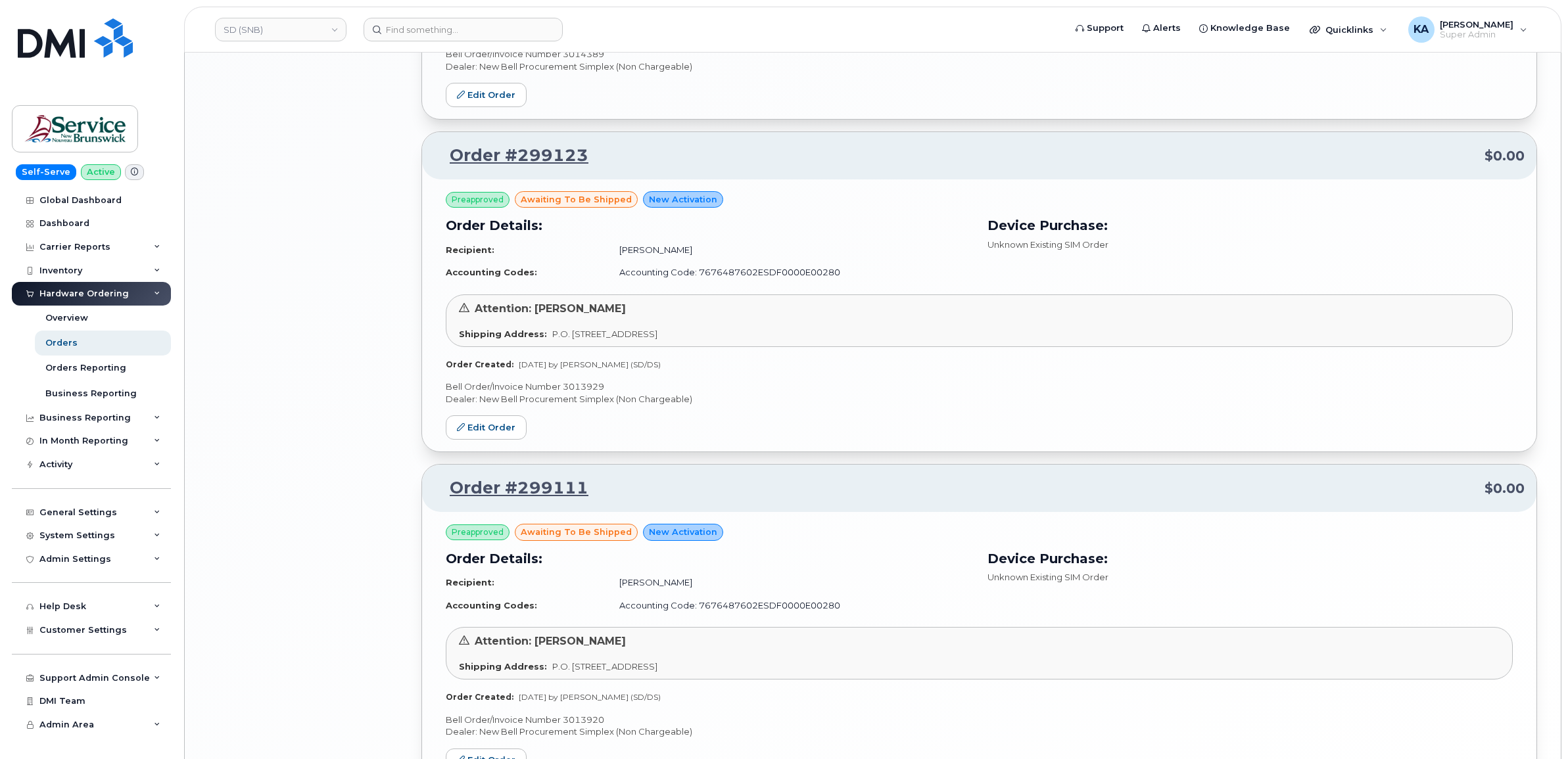
scroll to position [2276, 0]
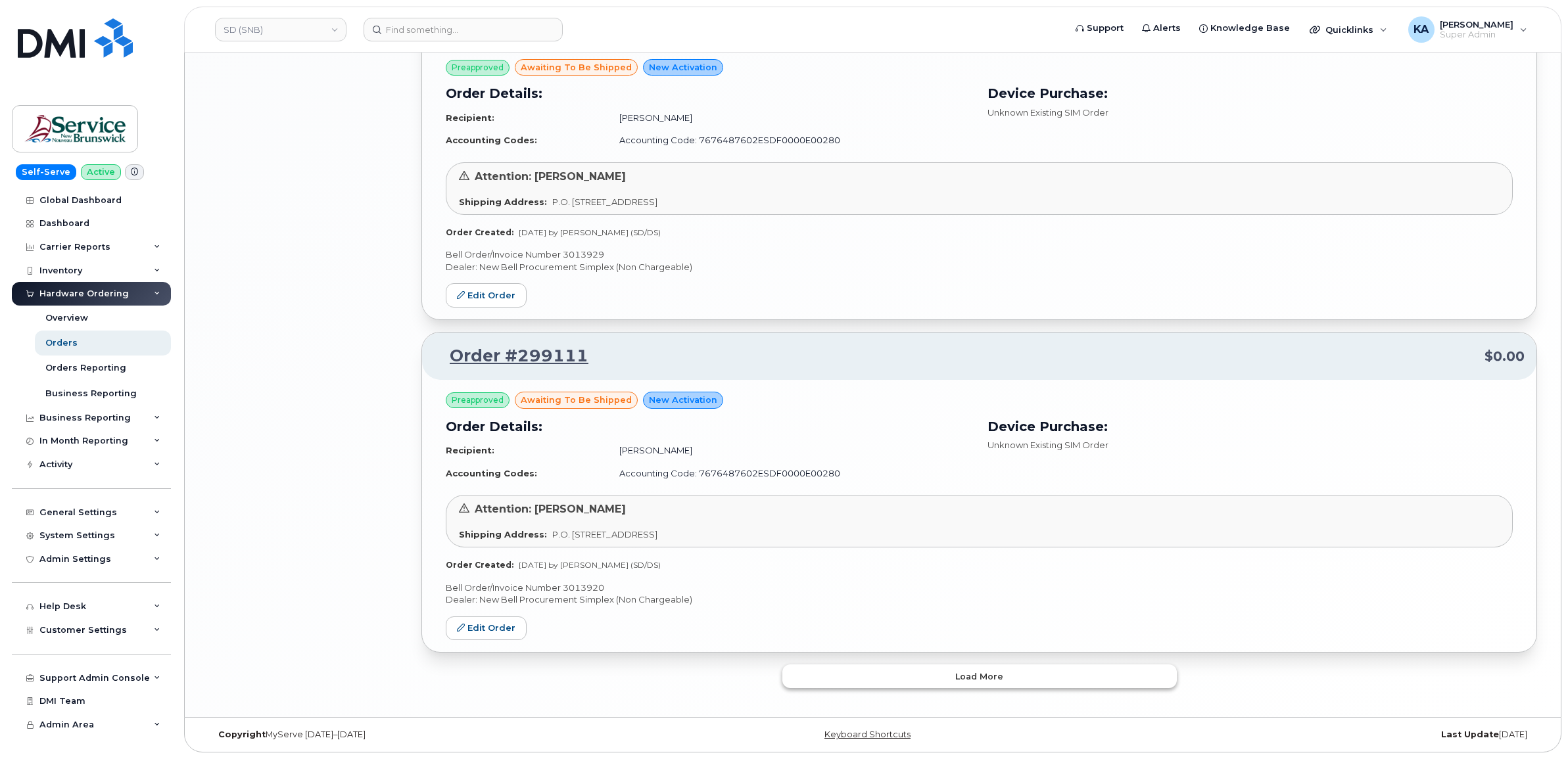
click at [928, 665] on button "Load more" at bounding box center [980, 676] width 395 height 24
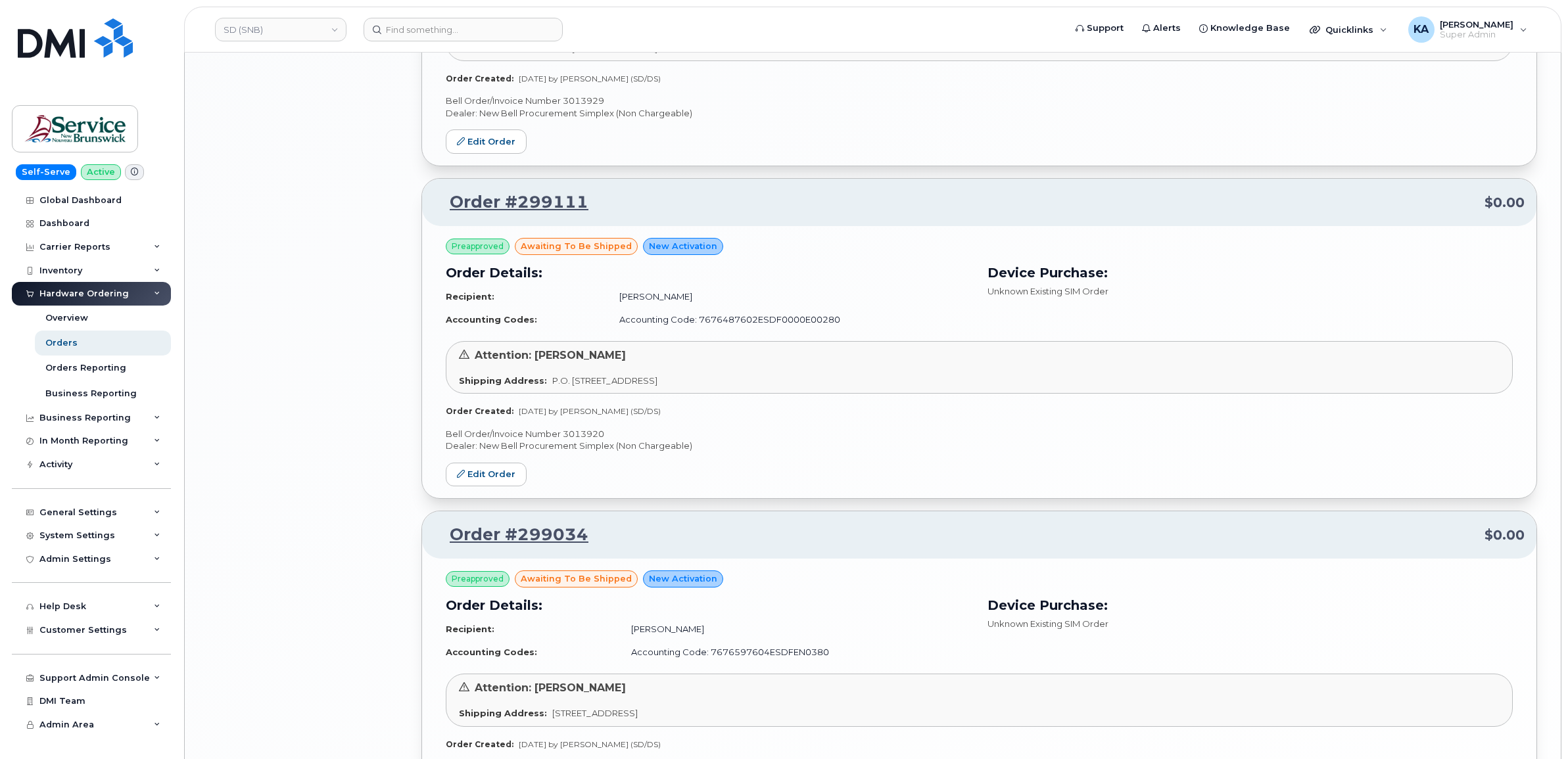
scroll to position [2769, 0]
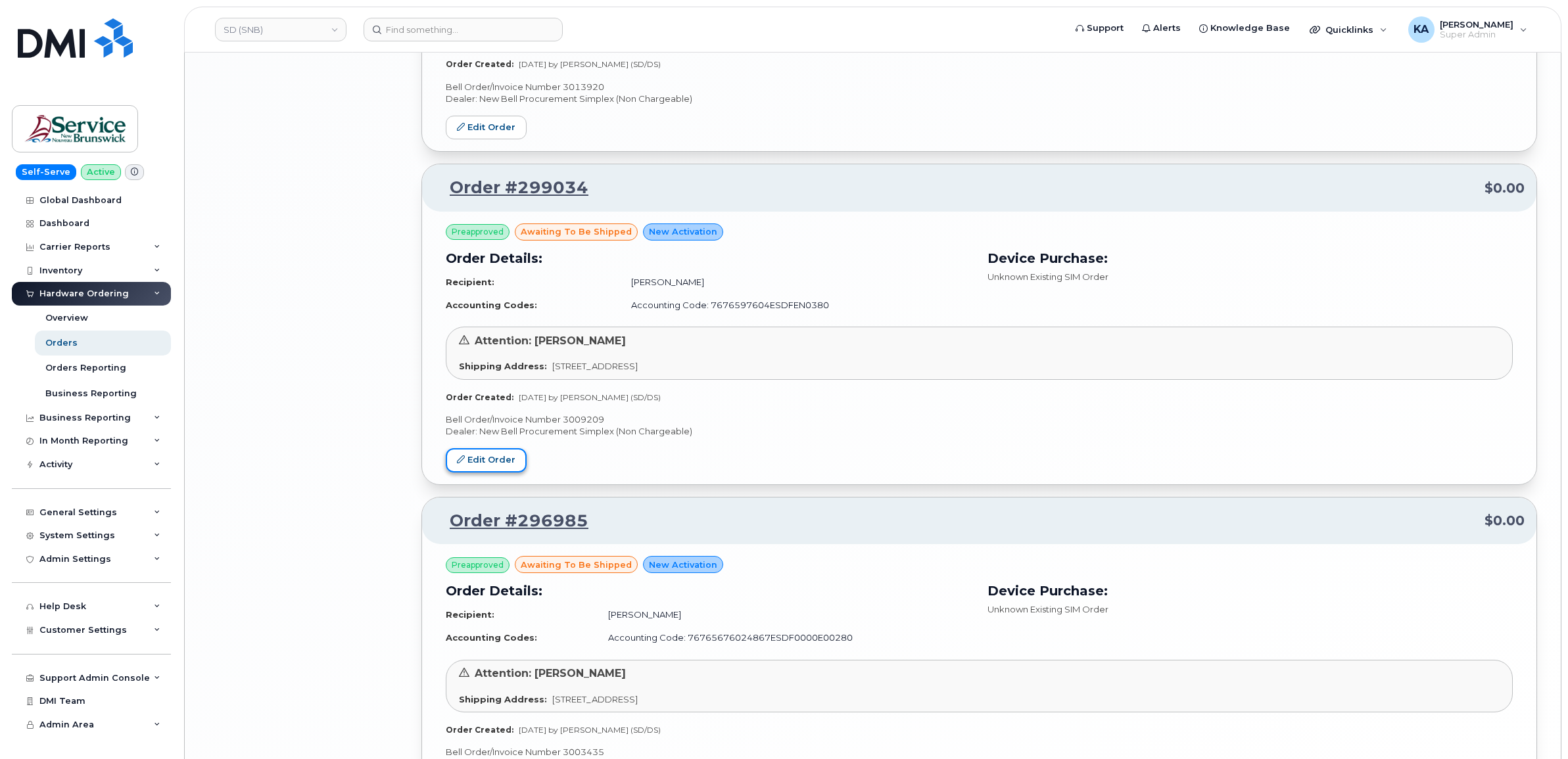
click at [473, 465] on link "Edit Order" at bounding box center [486, 460] width 81 height 24
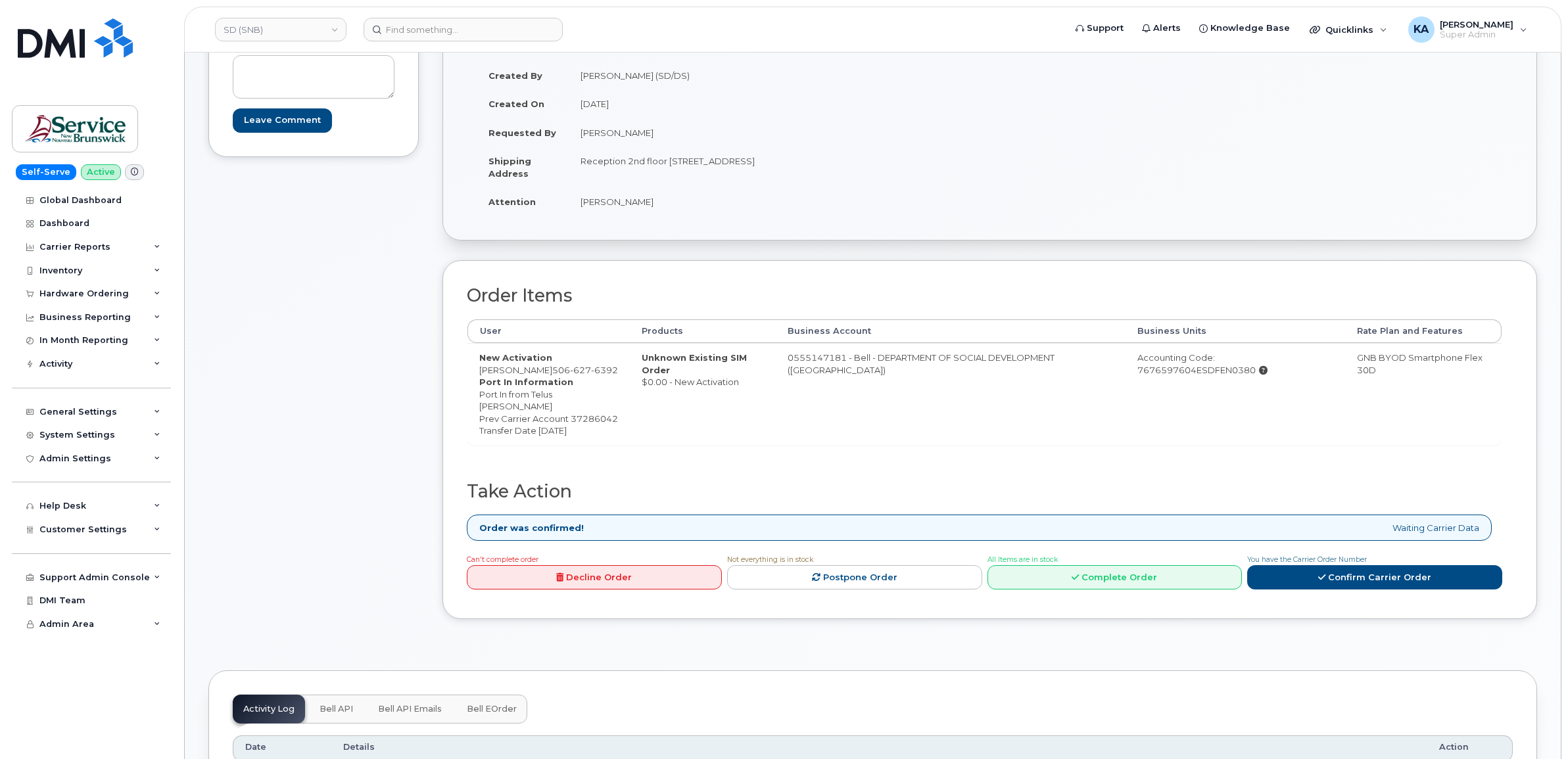
scroll to position [164, 0]
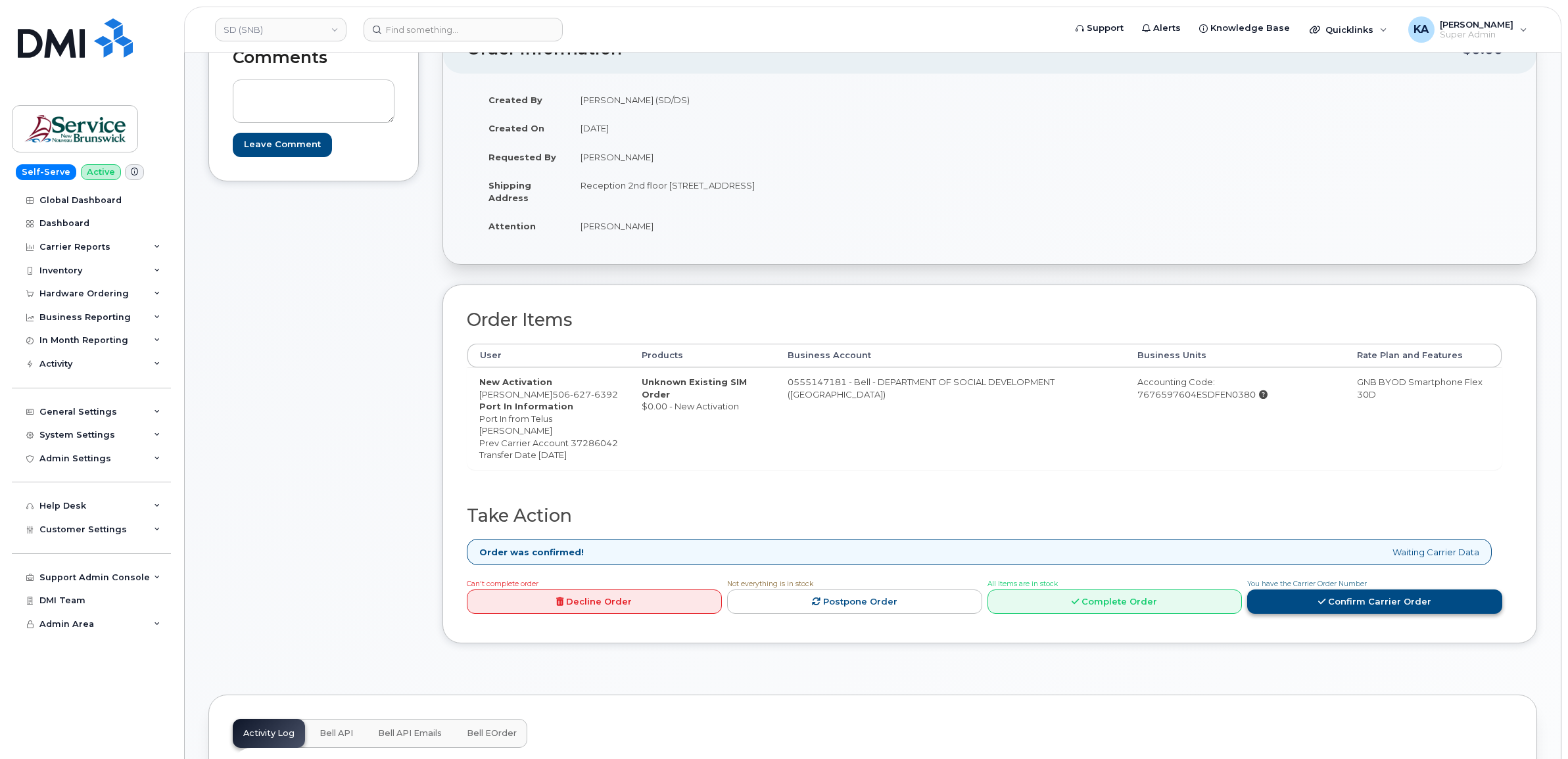
click at [1289, 614] on link "Confirm Carrier Order" at bounding box center [1375, 601] width 255 height 24
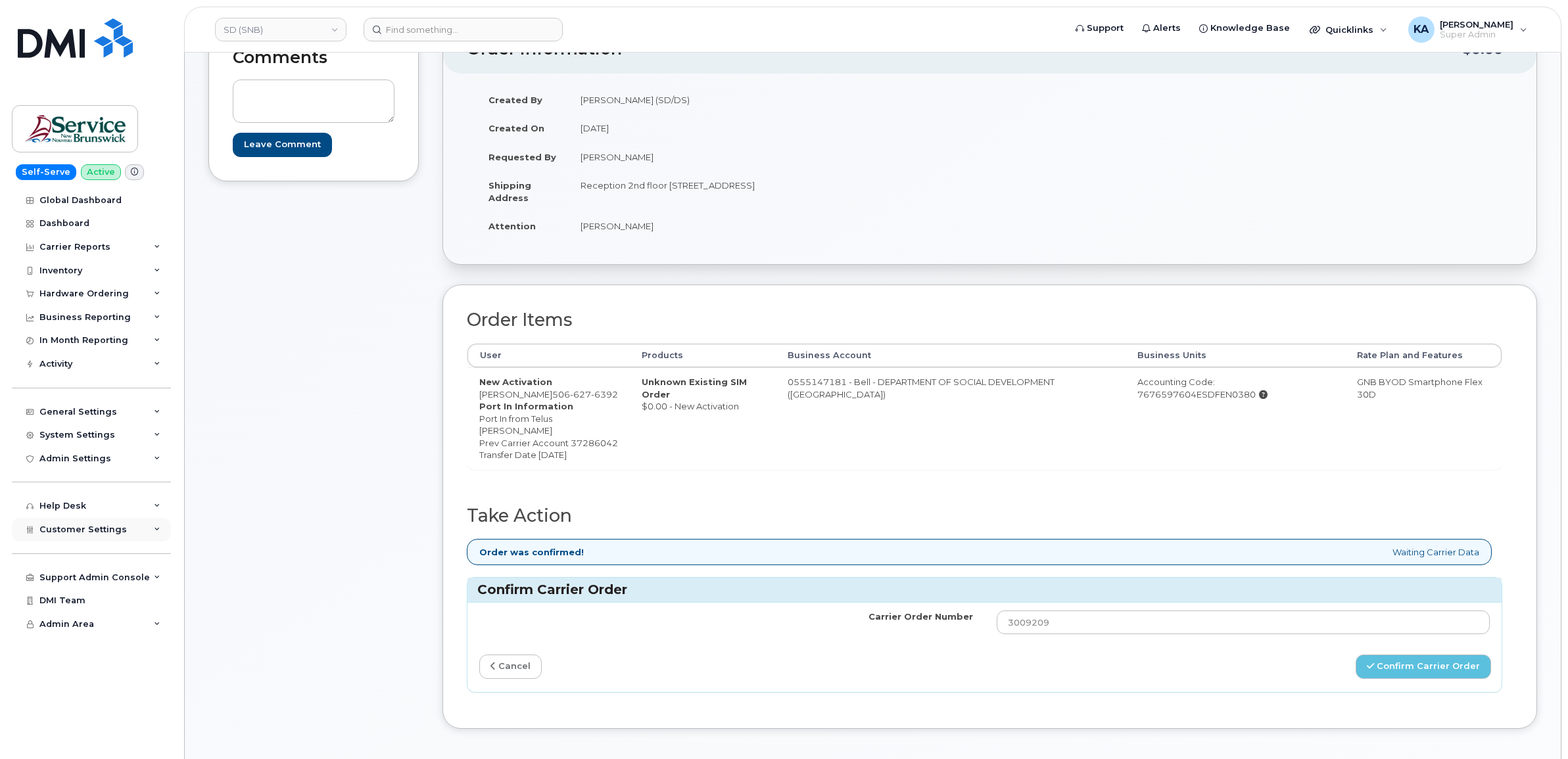
click at [79, 534] on span "Customer Settings" at bounding box center [83, 529] width 87 height 10
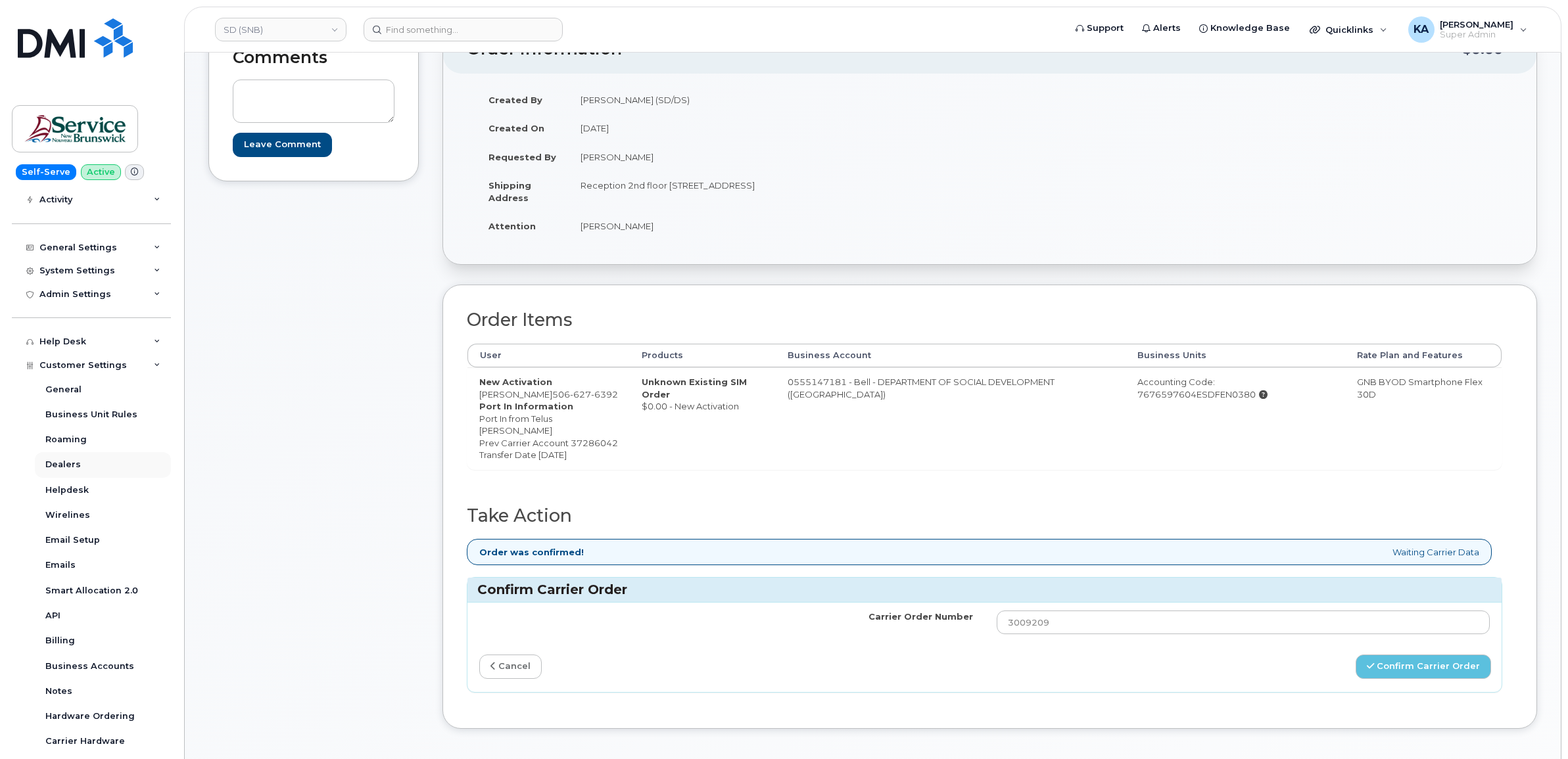
scroll to position [246, 0]
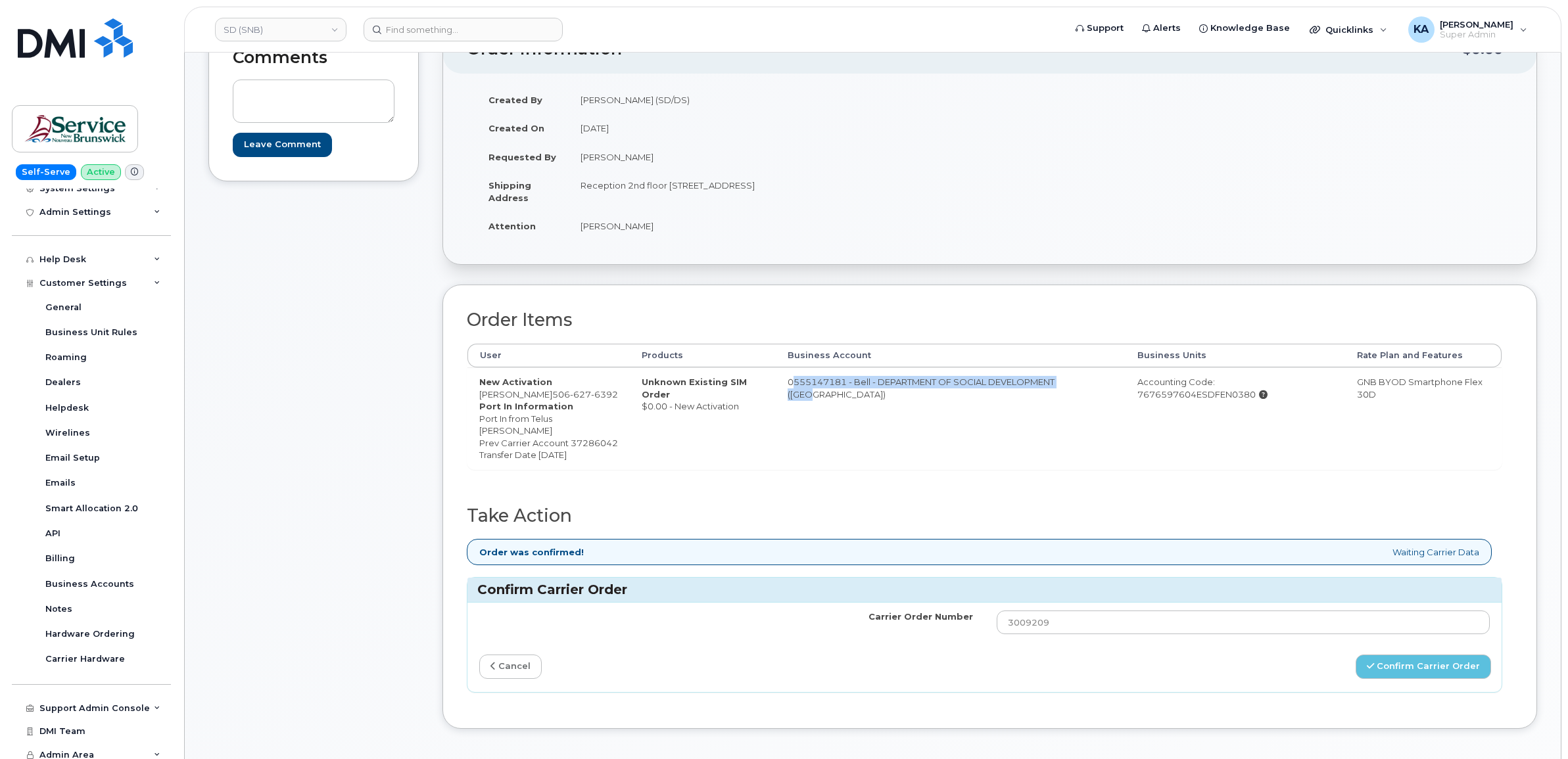
drag, startPoint x: 794, startPoint y: 383, endPoint x: 812, endPoint y: 393, distance: 20.6
click at [812, 393] on td "0555147181 - Bell - DEPARTMENT OF SOCIAL DEVELOPMENT ([GEOGRAPHIC_DATA])" at bounding box center [951, 418] width 350 height 102
drag, startPoint x: 812, startPoint y: 393, endPoint x: 803, endPoint y: 388, distance: 10.3
copy td "0555147181 - Bell - DEPARTMENT OF SOCIAL DEVELOPMENT ([GEOGRAPHIC_DATA])"
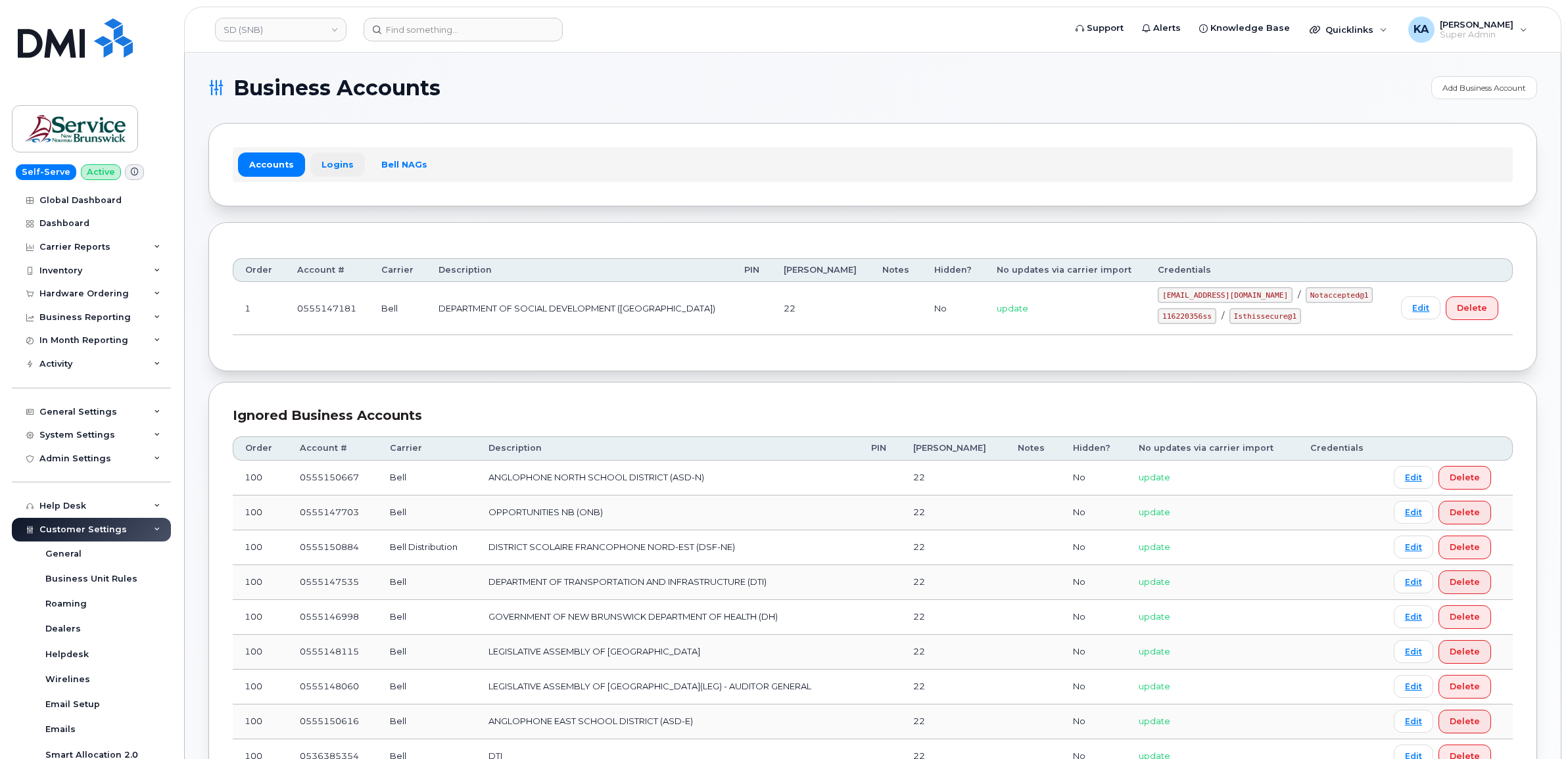
click at [327, 162] on link "Logins" at bounding box center [337, 164] width 55 height 24
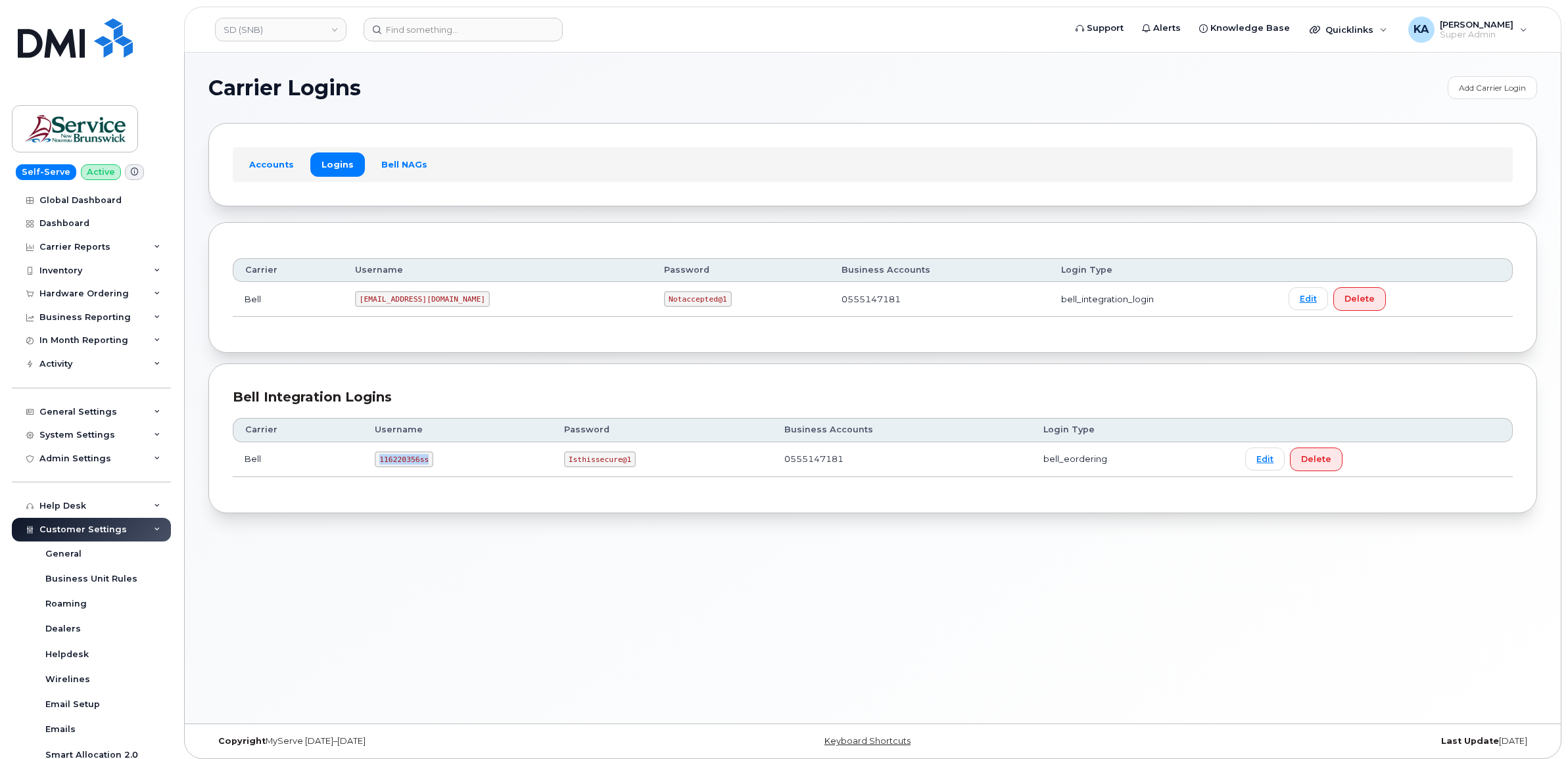
drag, startPoint x: 377, startPoint y: 458, endPoint x: 429, endPoint y: 467, distance: 52.8
click at [429, 467] on td "116220356ss" at bounding box center [458, 459] width 189 height 35
copy code "116220356ss"
drag, startPoint x: 564, startPoint y: 461, endPoint x: 638, endPoint y: 474, distance: 75.1
click at [638, 474] on td "Isthissecure@1" at bounding box center [663, 459] width 221 height 35
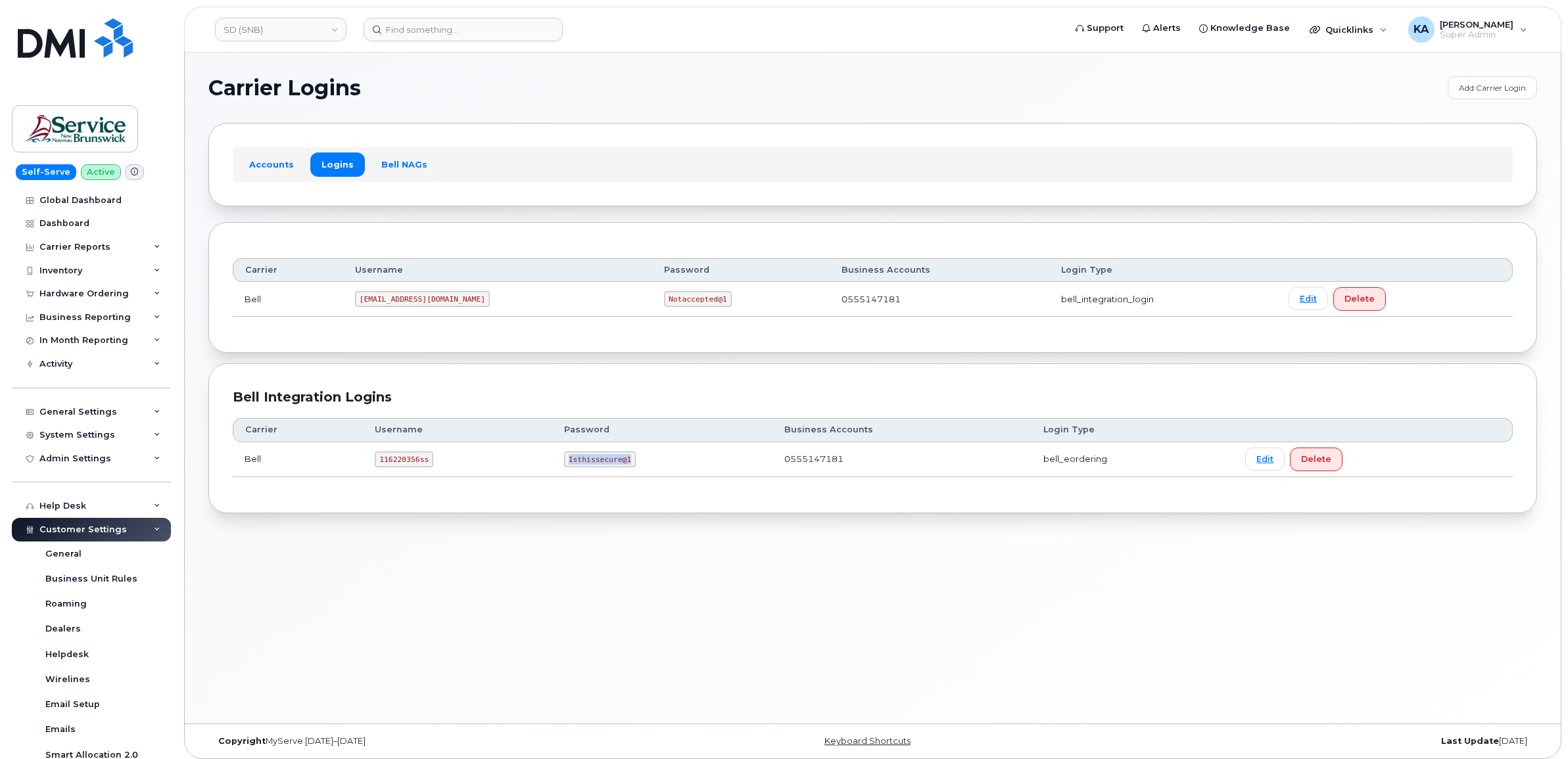
copy code "Isthissecure@1"
drag, startPoint x: 365, startPoint y: 301, endPoint x: 455, endPoint y: 312, distance: 90.7
click at [455, 312] on td "ms-snb@dminc.com" at bounding box center [498, 299] width 309 height 35
copy code "ms-snb@dminc.com"
drag, startPoint x: 583, startPoint y: 300, endPoint x: 648, endPoint y: 306, distance: 65.3
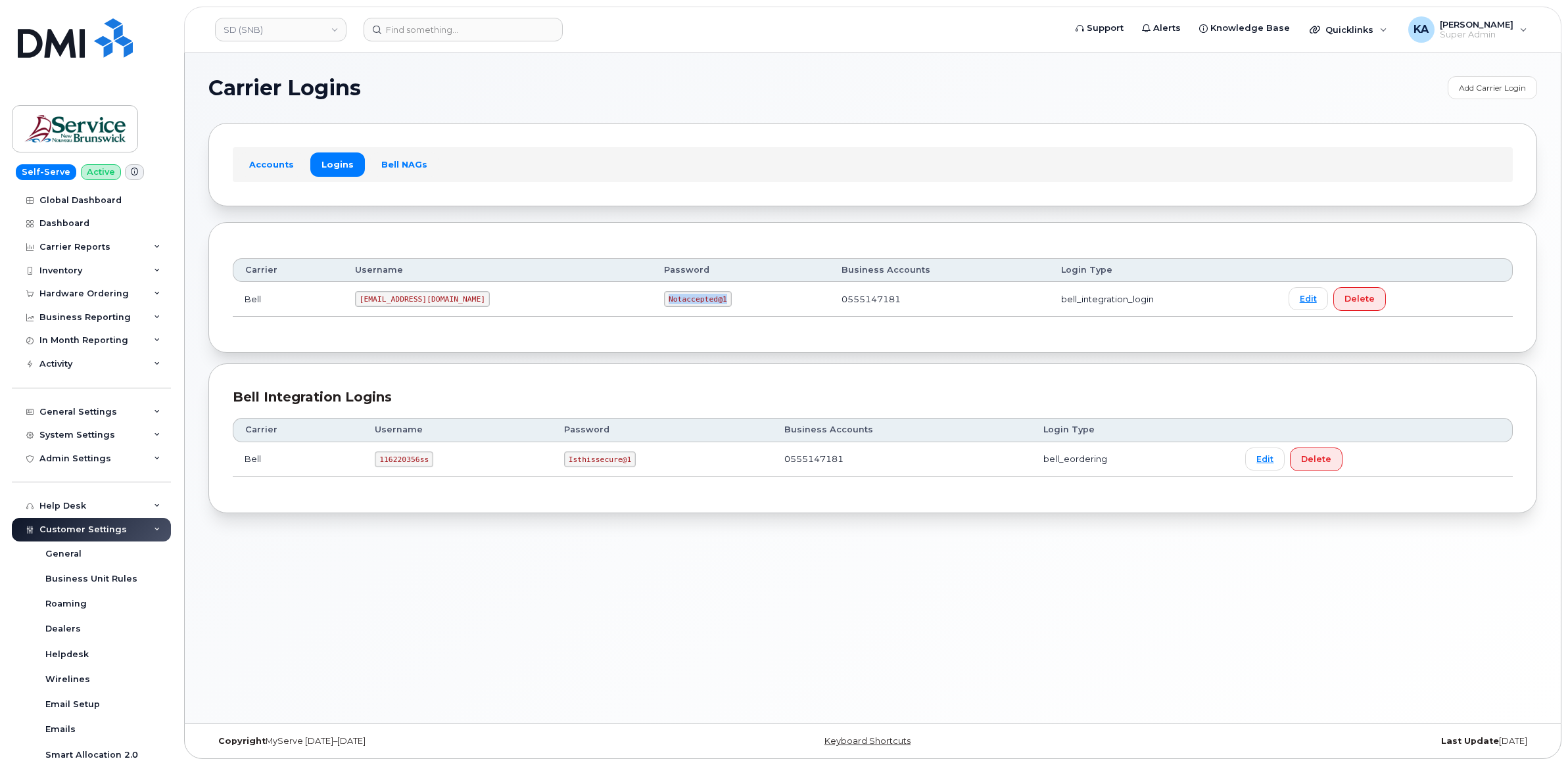
click at [652, 306] on td "Notaccepted@1" at bounding box center [741, 299] width 178 height 35
copy code "Notaccepted@1"
